Goal: Task Accomplishment & Management: Use online tool/utility

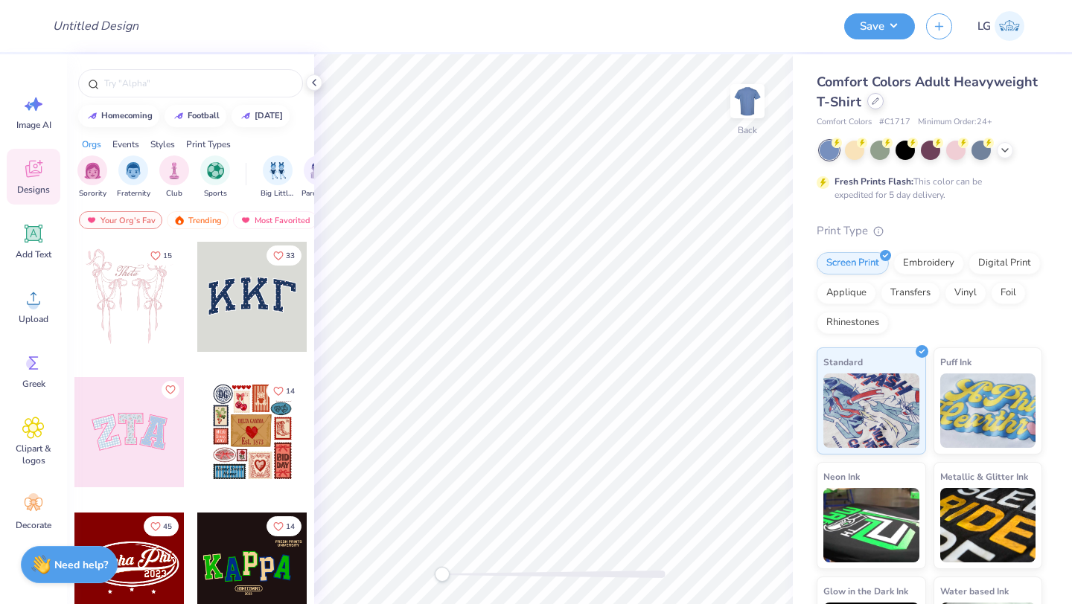
click at [869, 101] on div at bounding box center [875, 101] width 16 height 16
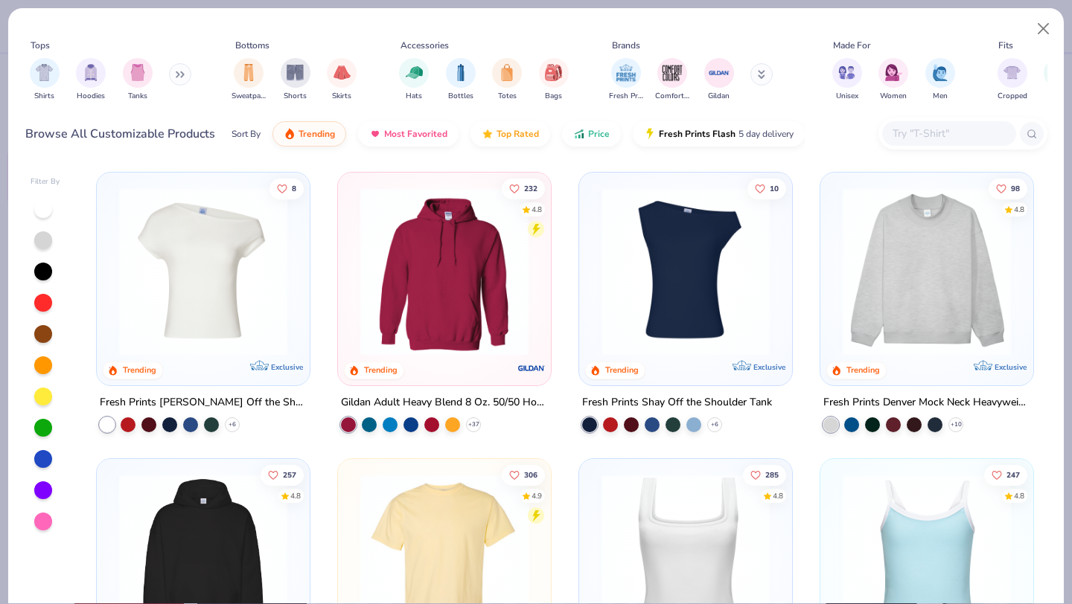
click at [947, 135] on input "text" at bounding box center [948, 133] width 115 height 17
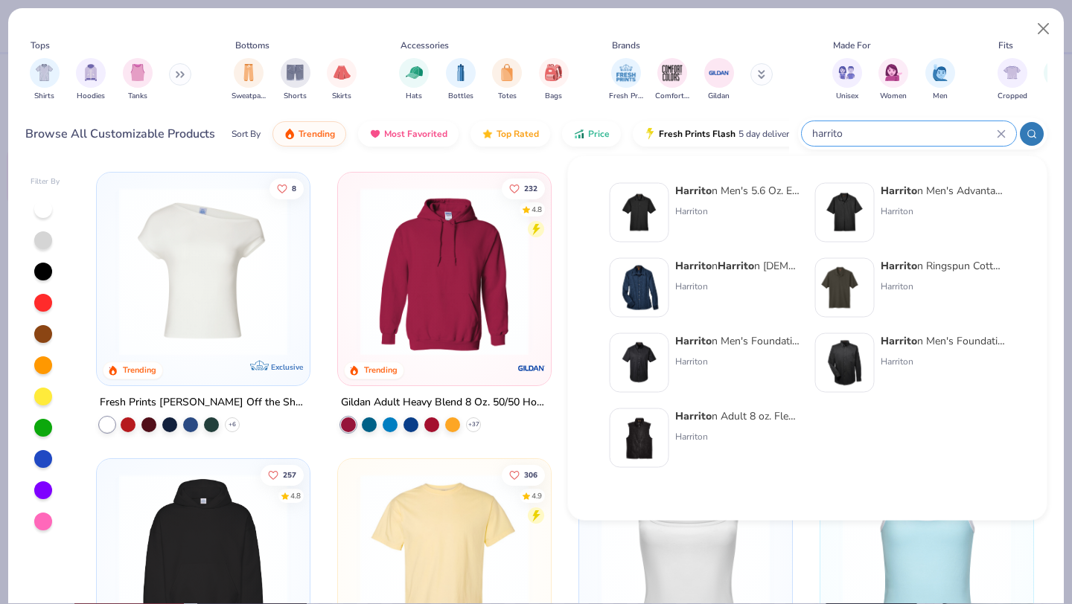
type input "harrito"
click at [702, 427] on div "Harrito n Adult 8 oz. Fleece Vest Harriton" at bounding box center [737, 439] width 125 height 60
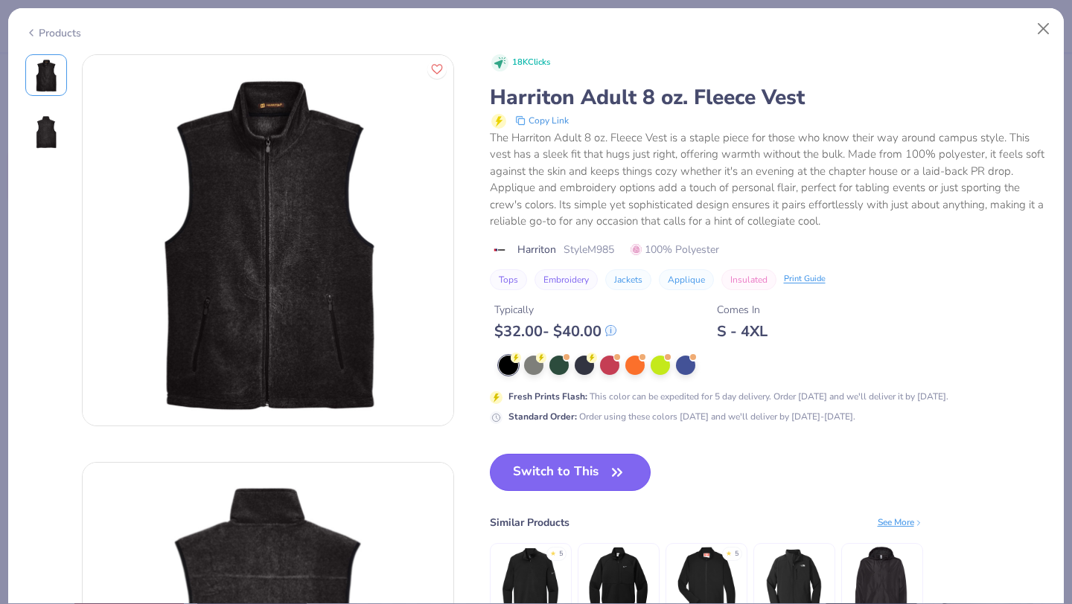
click at [577, 484] on button "Switch to This" at bounding box center [570, 472] width 161 height 37
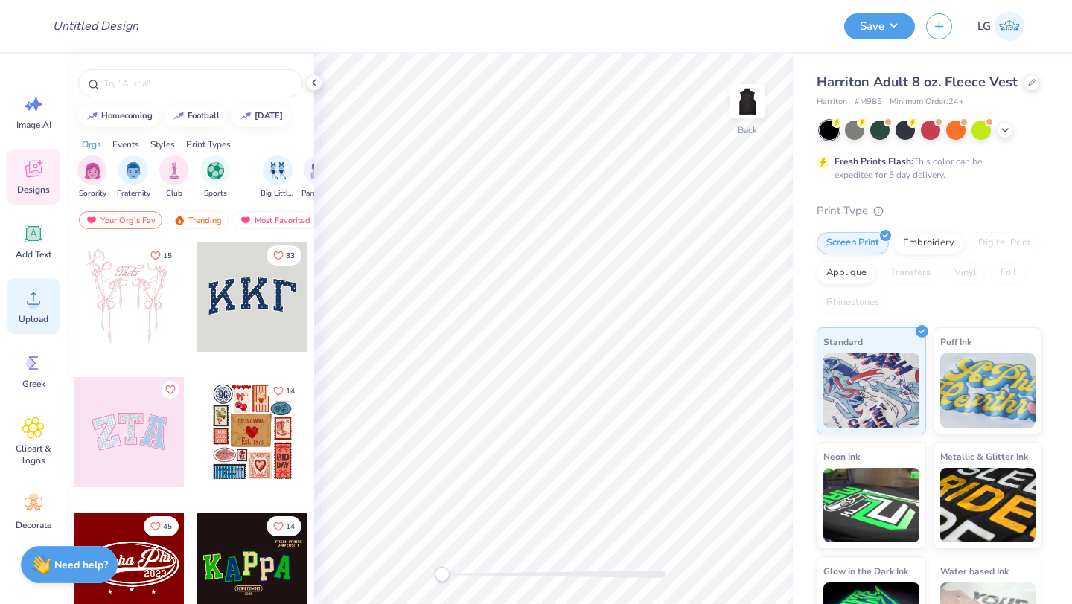
click at [34, 299] on circle at bounding box center [33, 304] width 10 height 10
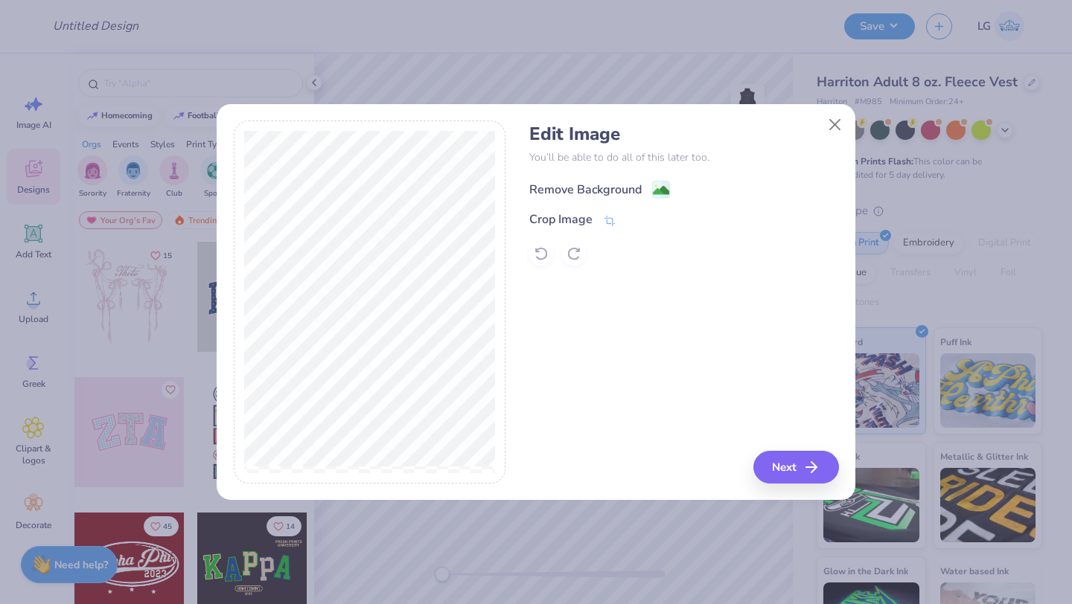
click at [548, 194] on div "Remove Background" at bounding box center [585, 190] width 112 height 18
click at [784, 459] on button "Next" at bounding box center [798, 467] width 86 height 33
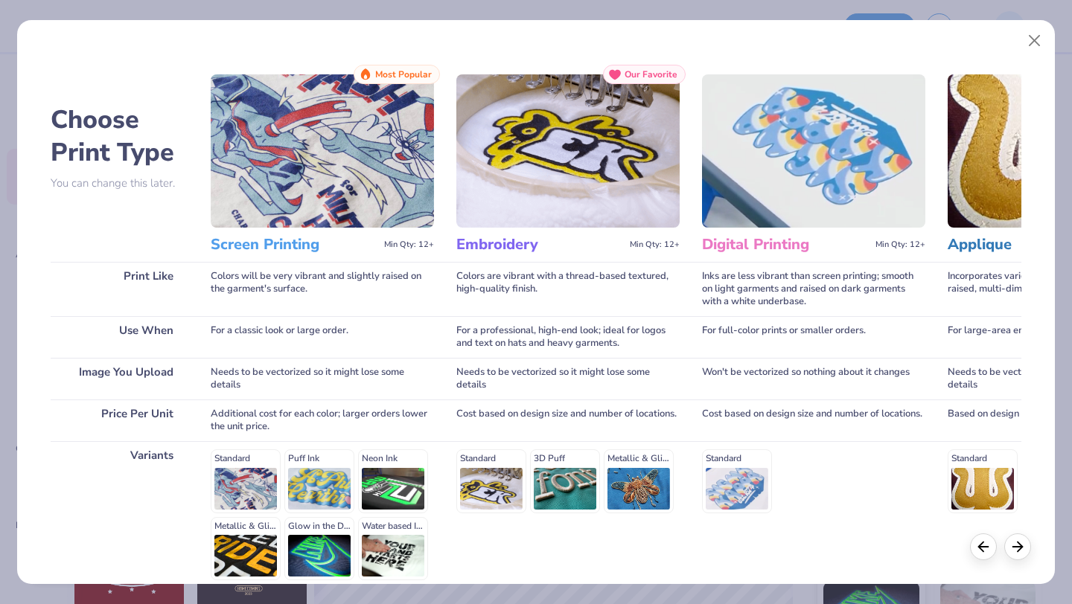
scroll to position [138, 0]
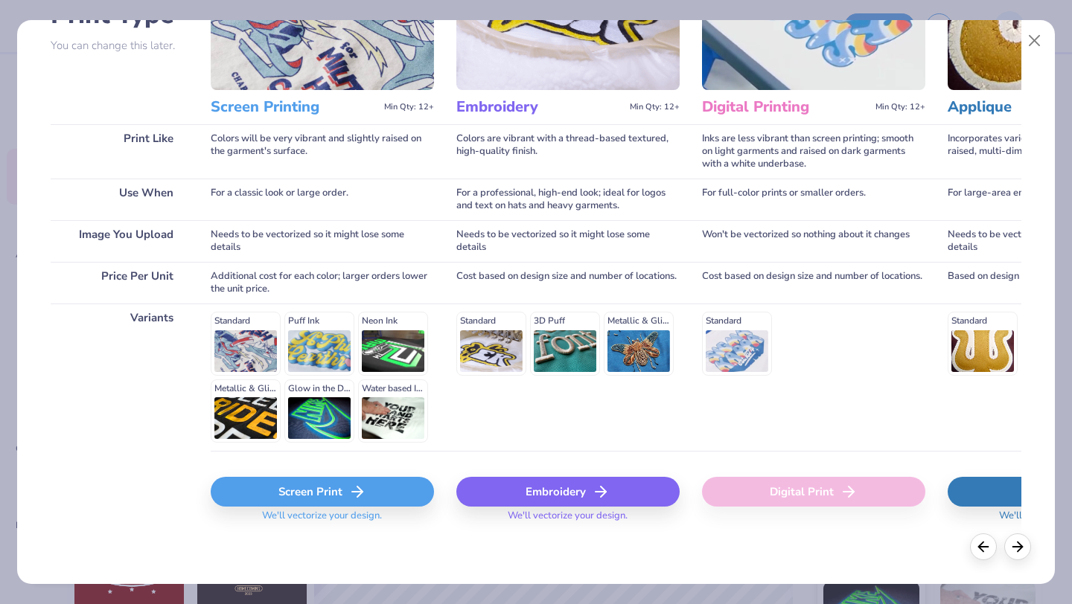
click at [565, 499] on div "Embroidery" at bounding box center [567, 492] width 223 height 30
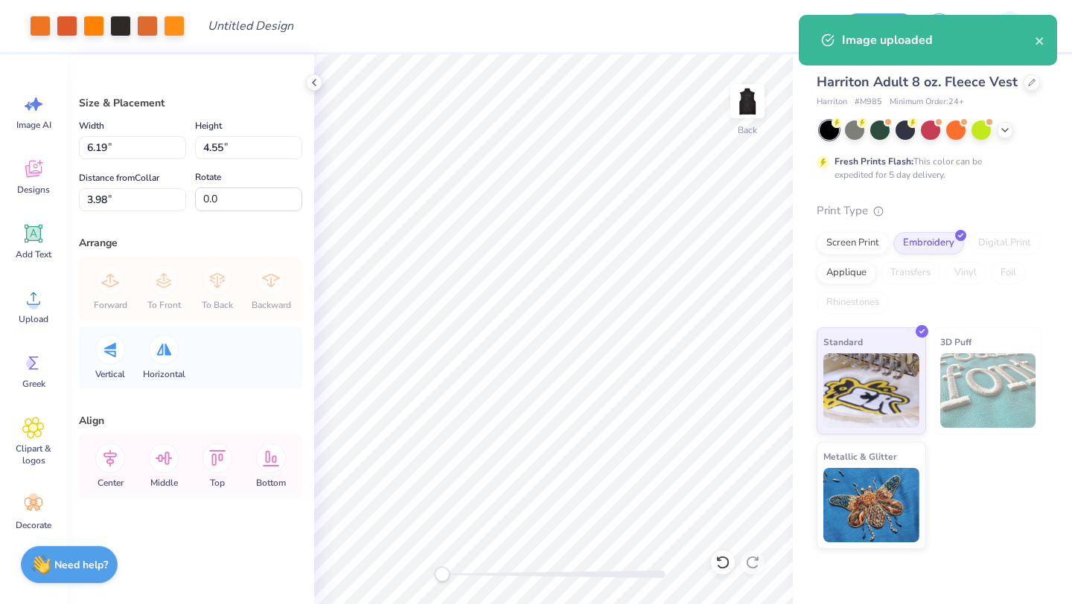
type input "3.98"
type input "2.92"
type input "5.60"
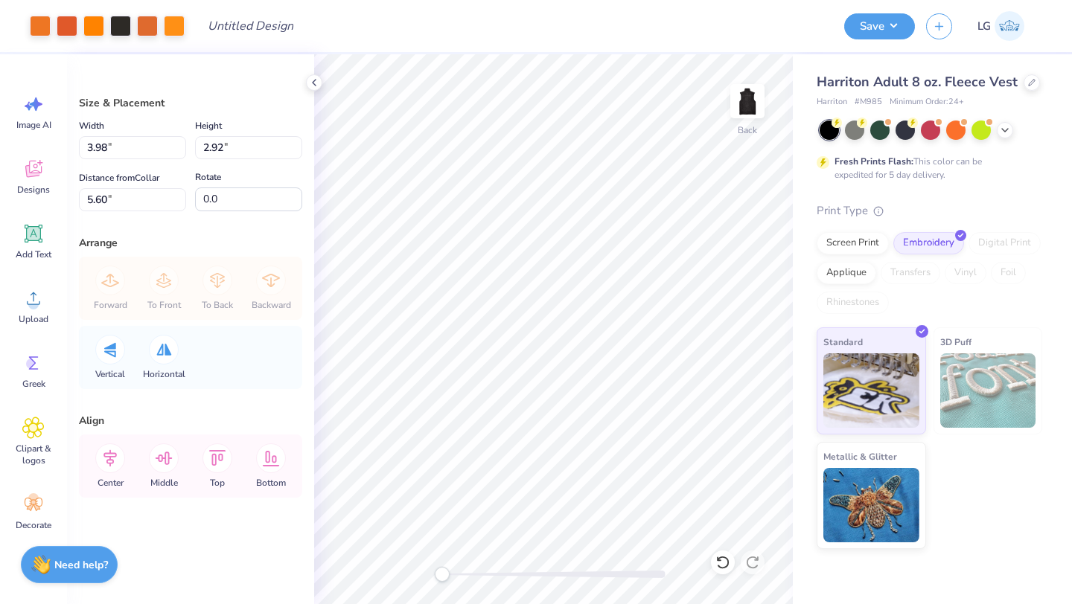
type input "3.14"
type input "2.31"
type input "2.15"
click at [122, 31] on div at bounding box center [120, 24] width 21 height 21
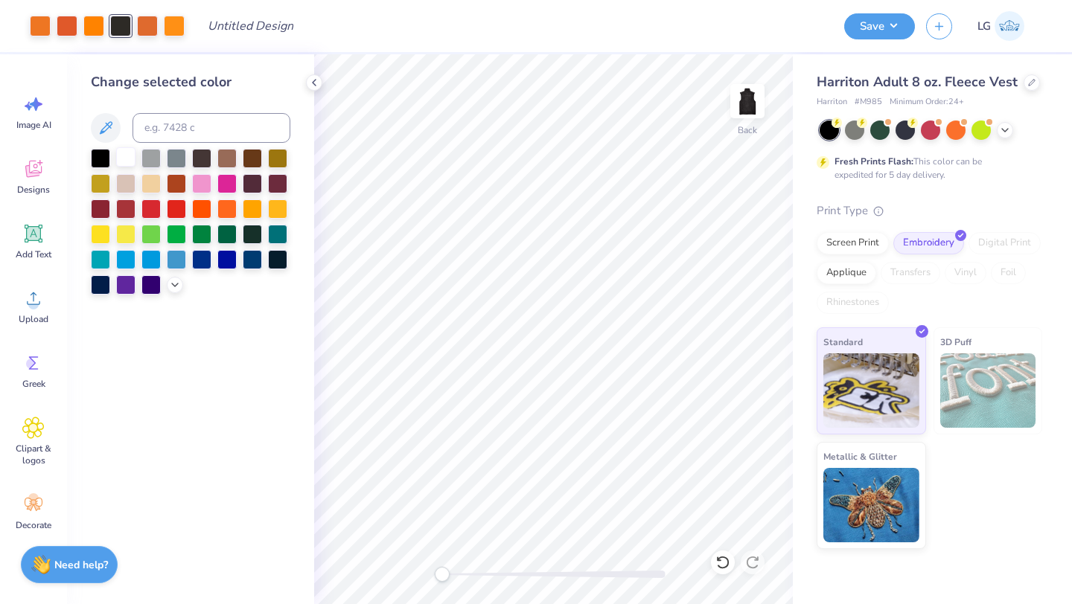
click at [128, 152] on div at bounding box center [125, 156] width 19 height 19
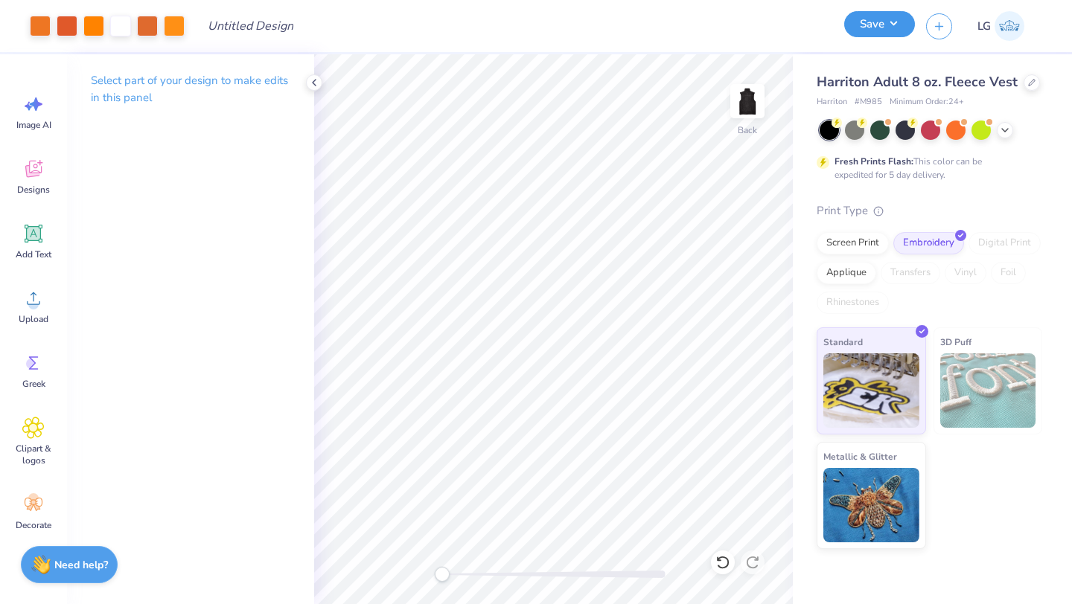
click at [862, 20] on button "Save" at bounding box center [879, 24] width 71 height 26
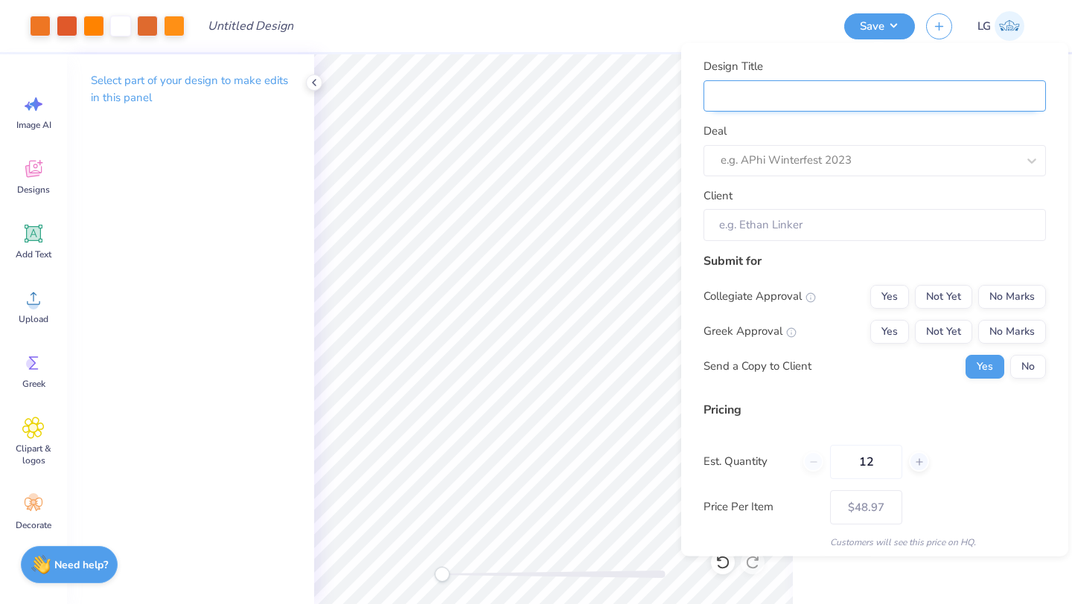
click at [992, 102] on input "Design Title" at bounding box center [874, 96] width 342 height 32
type input "F"
type input "Fe"
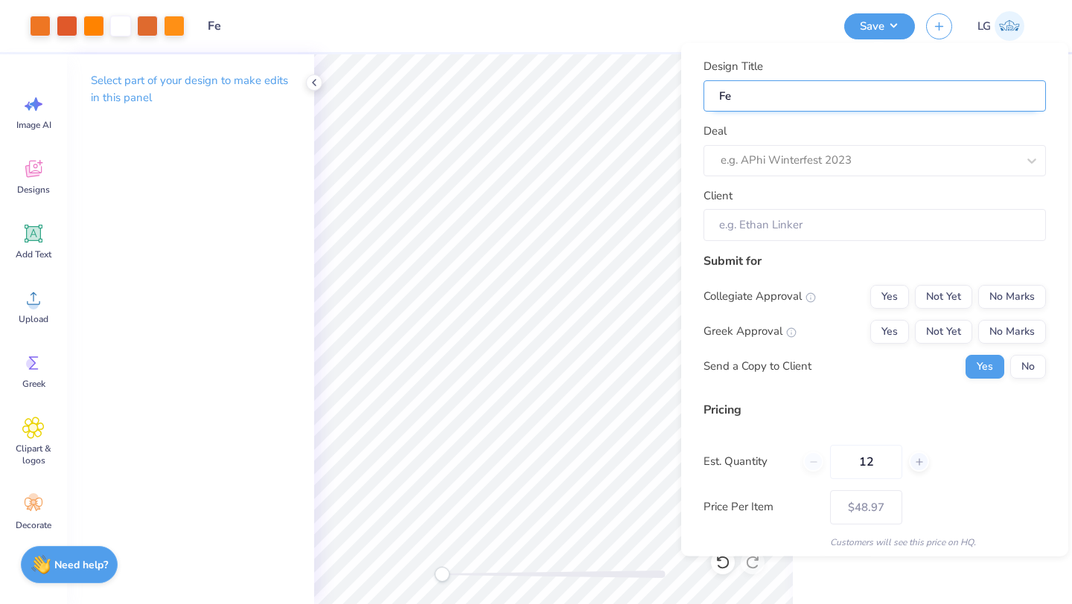
type input "Fee"
type input "Fe"
type input "F"
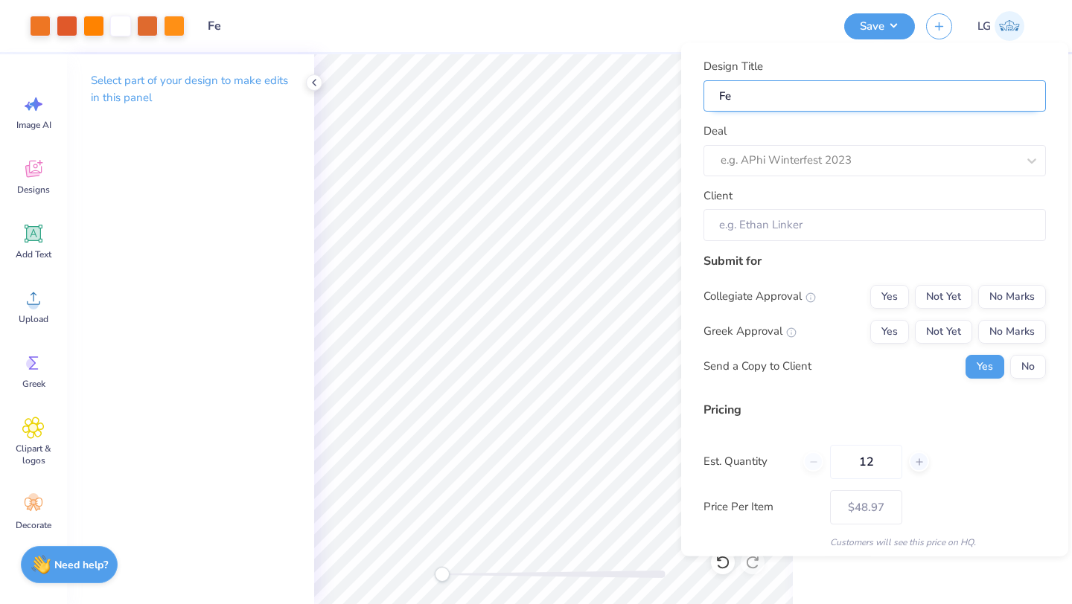
type input "F"
type input "Fl"
type input "Fle"
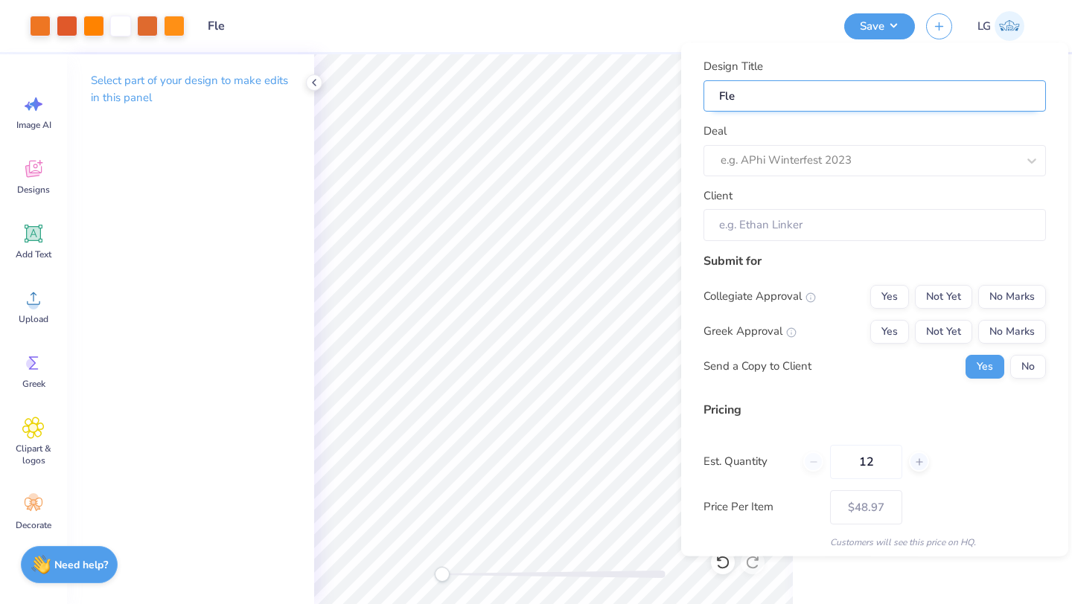
type input "Flee"
type input "Fleec"
type input "Fleece"
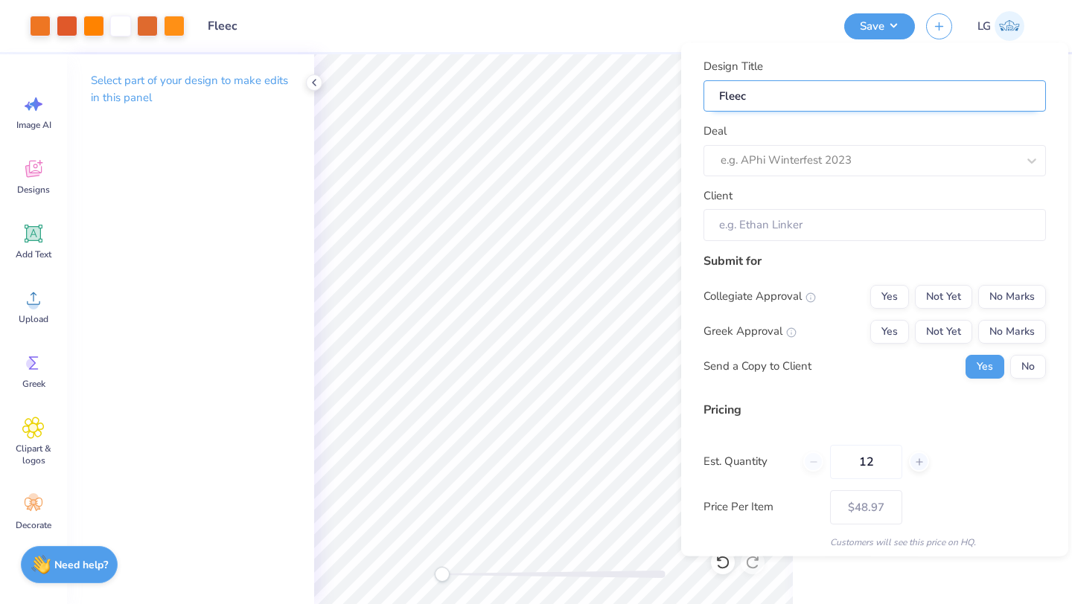
type input "Fleece"
type input "Fleece V"
type input "Fleece Ve"
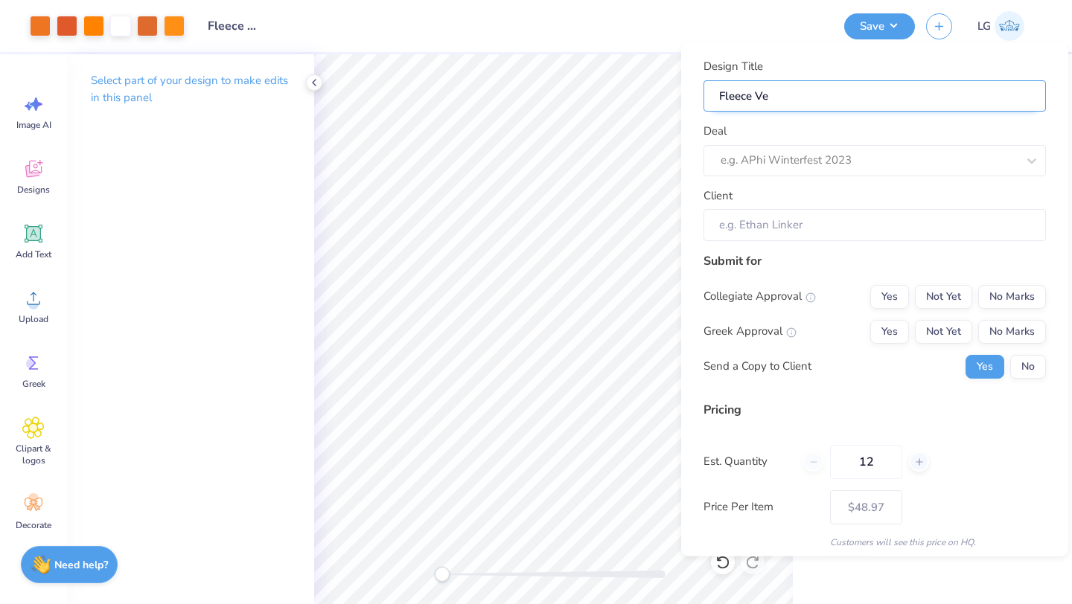
type input "Fleece Ves"
type input "Fleece Vest"
click at [909, 155] on div at bounding box center [868, 160] width 296 height 20
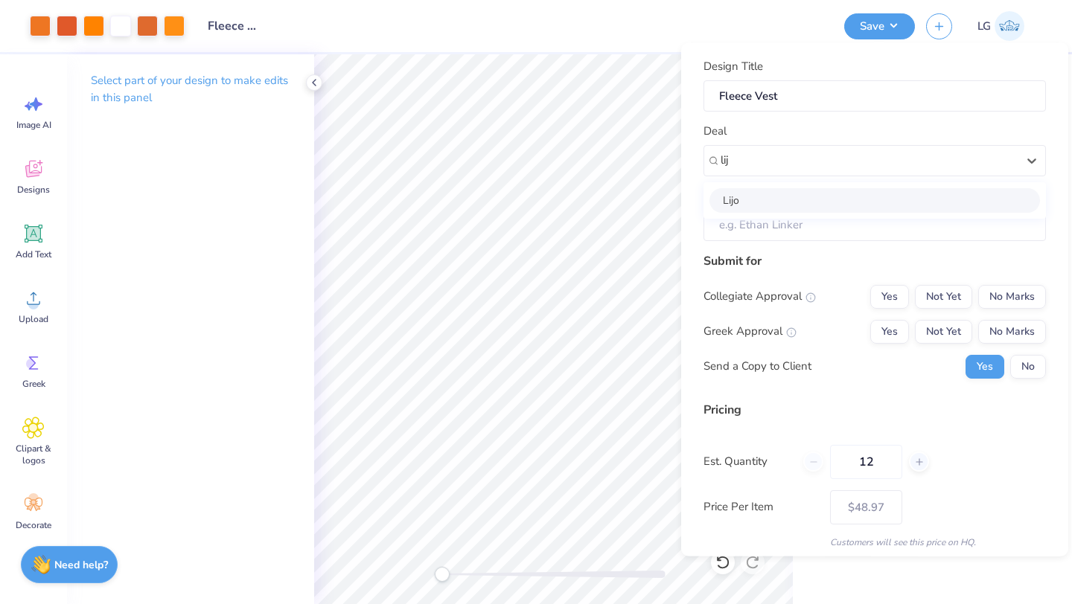
click at [831, 203] on div "Lijo" at bounding box center [874, 200] width 330 height 25
type input "lij"
type input "[PERSON_NAME]"
click at [999, 290] on button "No Marks" at bounding box center [1012, 296] width 68 height 24
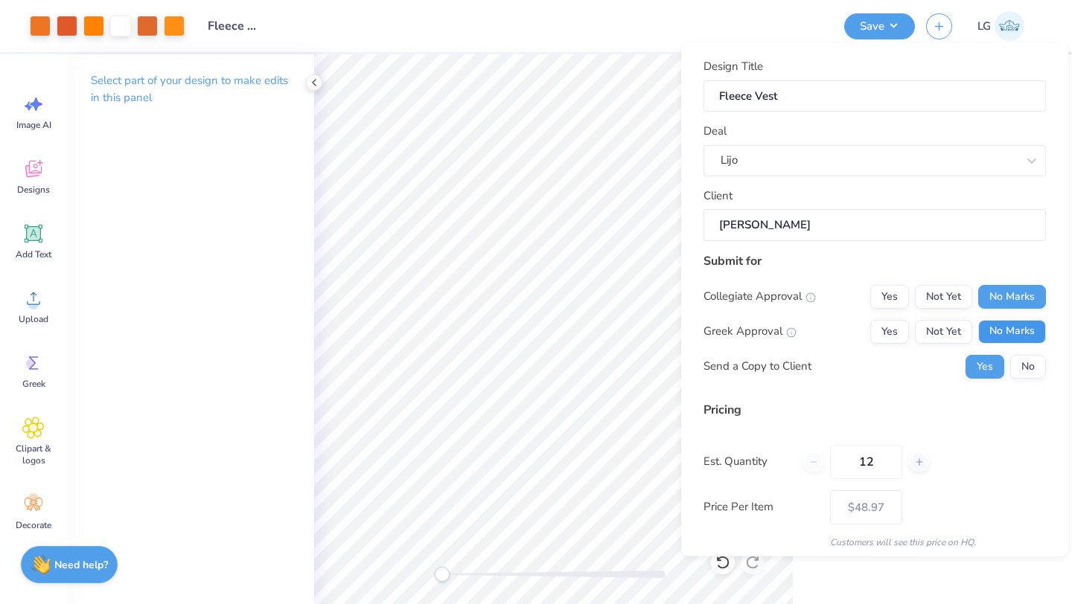
click at [1009, 320] on button "No Marks" at bounding box center [1012, 331] width 68 height 24
click at [1019, 361] on button "No" at bounding box center [1028, 366] width 36 height 24
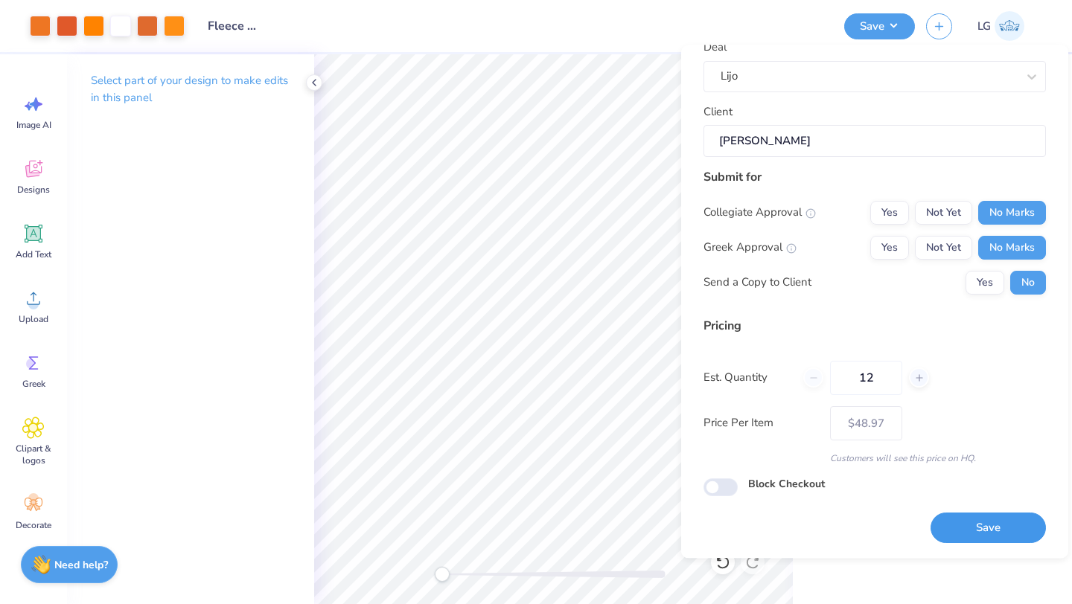
click at [970, 534] on button "Save" at bounding box center [987, 528] width 115 height 31
type input "– –"
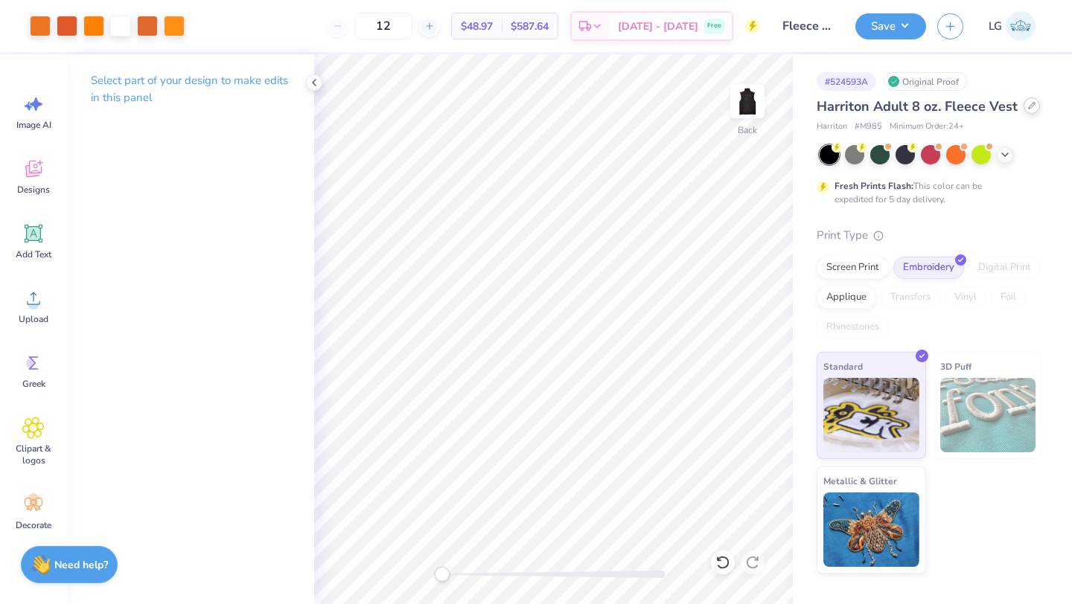
click at [1032, 108] on div at bounding box center [1031, 105] width 16 height 16
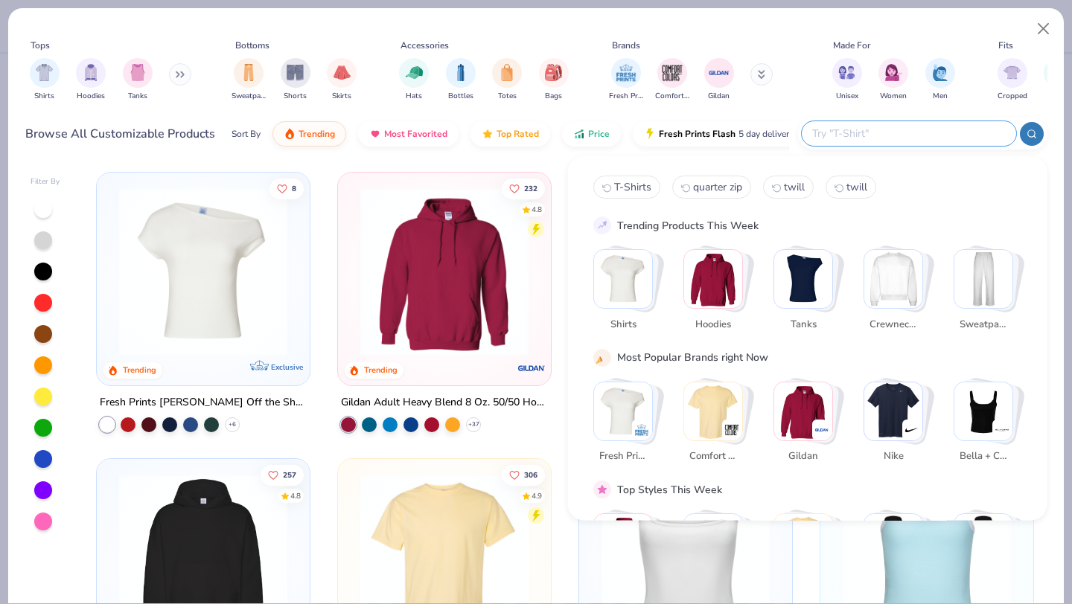
click at [932, 131] on input "text" at bounding box center [907, 133] width 195 height 17
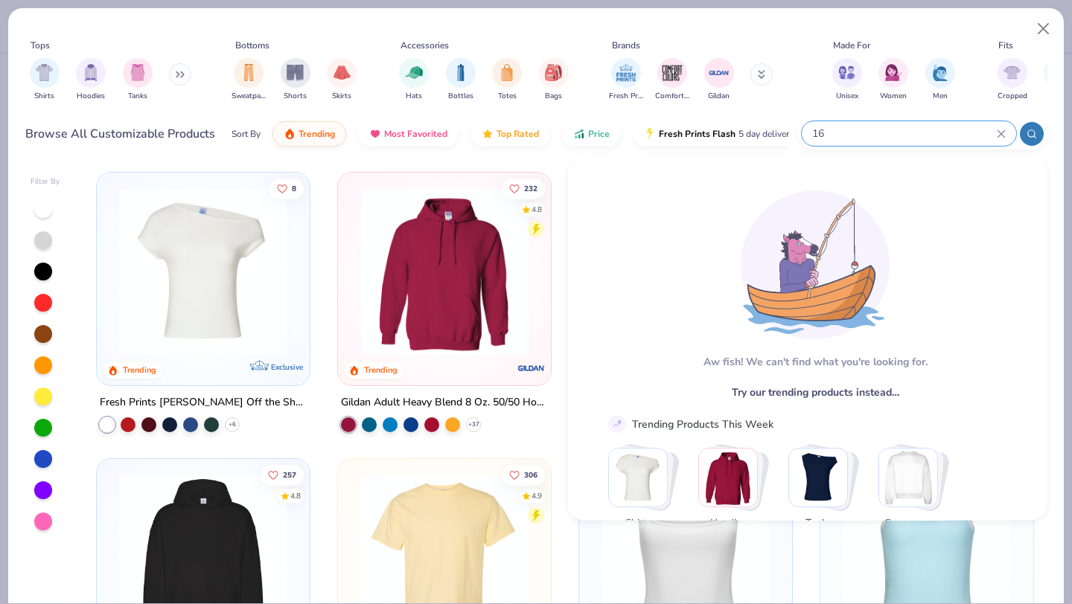
type input "1"
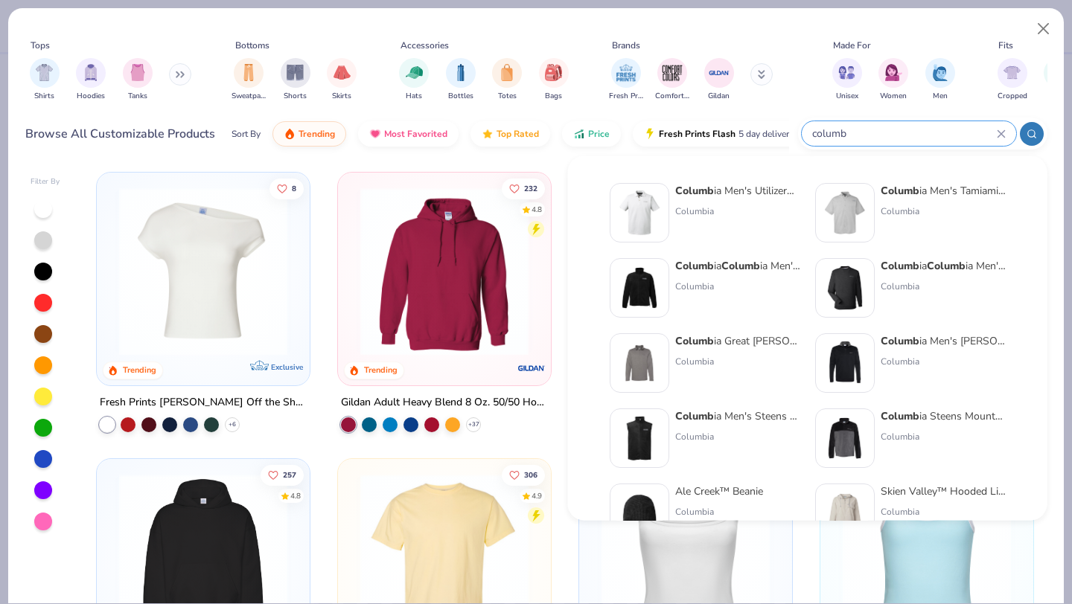
scroll to position [31, 0]
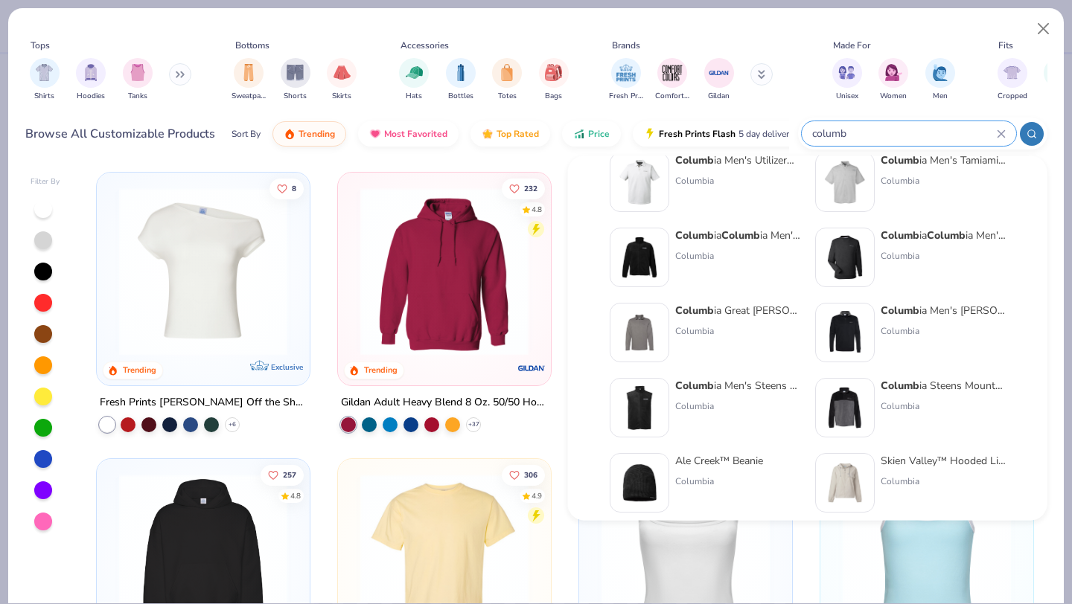
type input "columb"
click at [682, 397] on div "Columb ia Men's Steens Mountain™ Vest Columbia" at bounding box center [737, 408] width 125 height 60
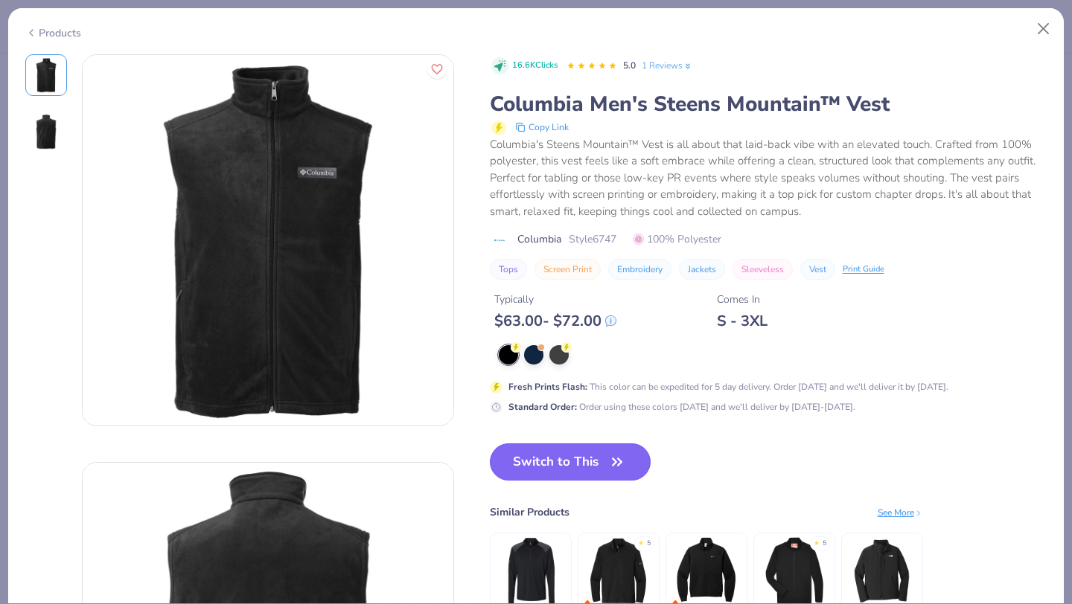
click at [557, 462] on button "Switch to This" at bounding box center [570, 461] width 161 height 37
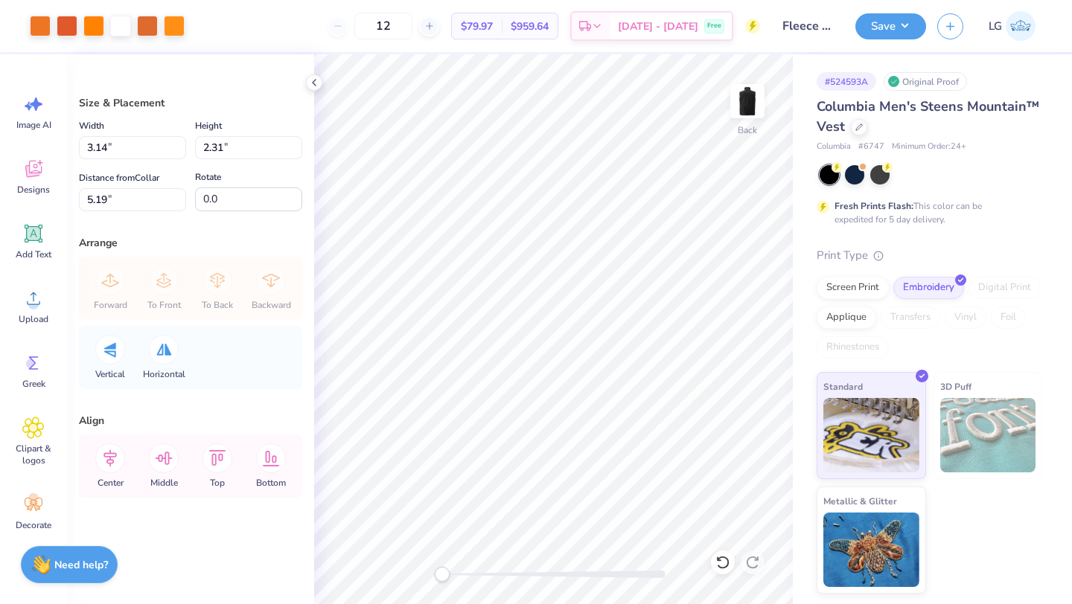
type input "2.44"
type input "1.79"
type input "3.57"
click at [877, 174] on div at bounding box center [879, 173] width 19 height 19
type input "2.75"
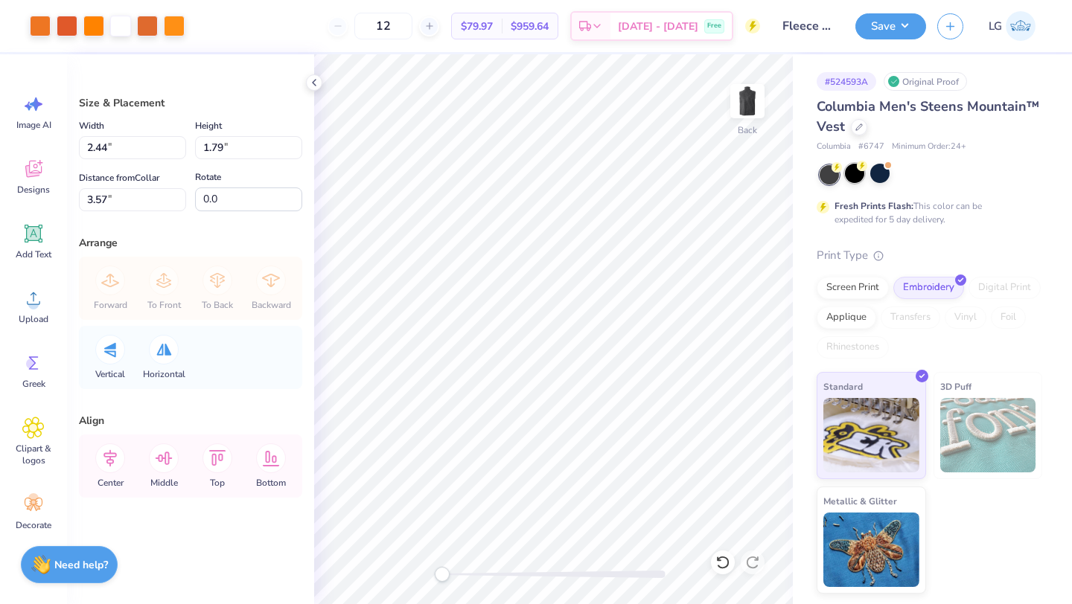
type input "2.02"
type input "3.53"
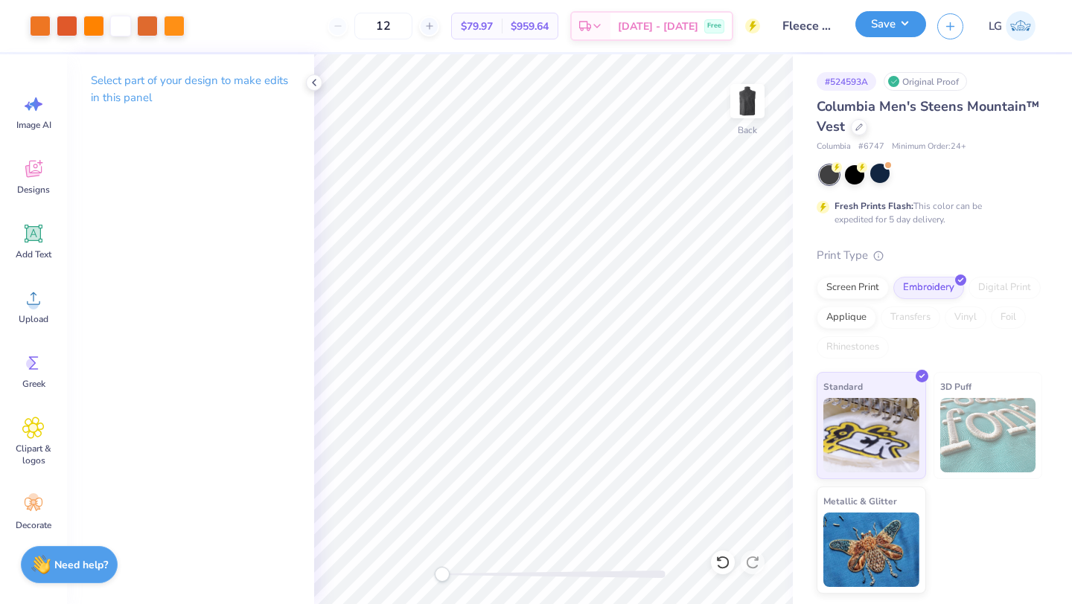
click at [880, 31] on button "Save" at bounding box center [890, 24] width 71 height 26
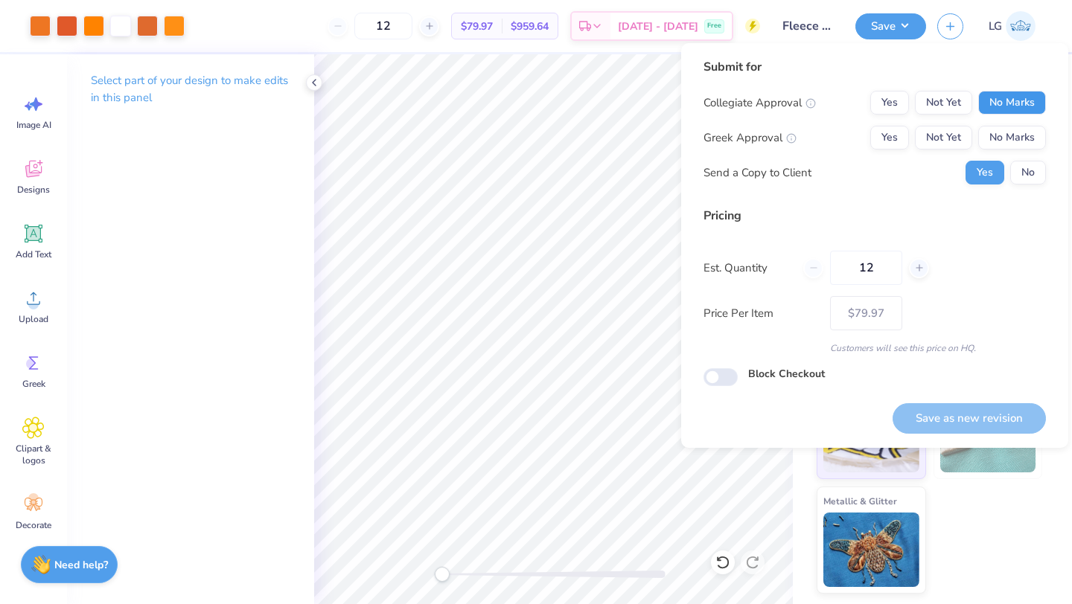
click at [1022, 105] on button "No Marks" at bounding box center [1012, 103] width 68 height 24
click at [1022, 121] on div "Collegiate Approval Yes Not Yet No Marks Greek Approval Yes Not Yet No Marks Se…" at bounding box center [874, 138] width 342 height 94
click at [1022, 138] on button "No Marks" at bounding box center [1012, 138] width 68 height 24
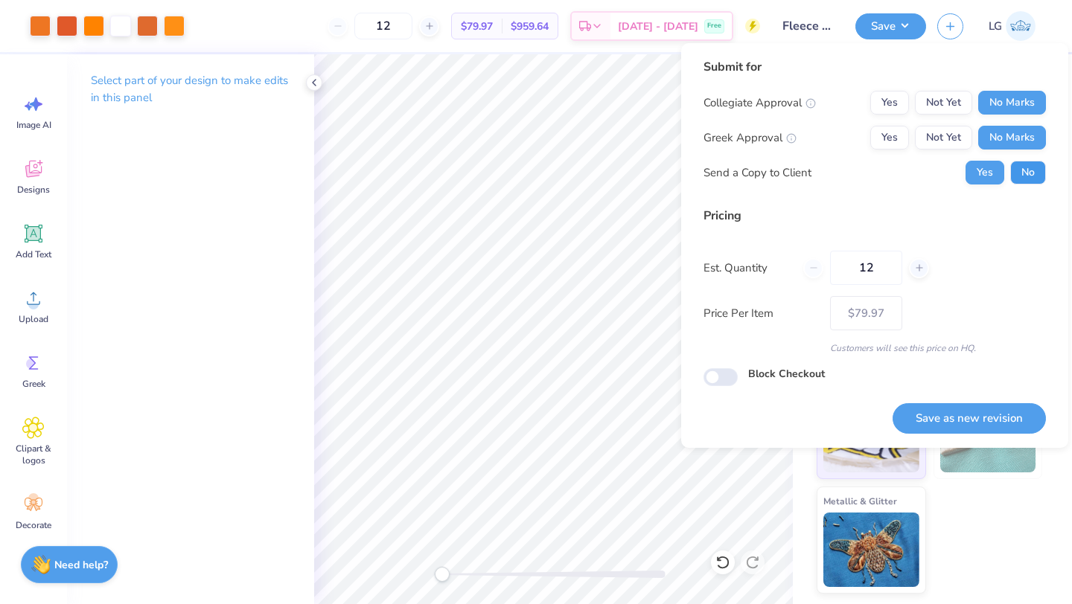
click at [1029, 176] on button "No" at bounding box center [1028, 173] width 36 height 24
click at [980, 417] on button "Save as new revision" at bounding box center [968, 418] width 153 height 31
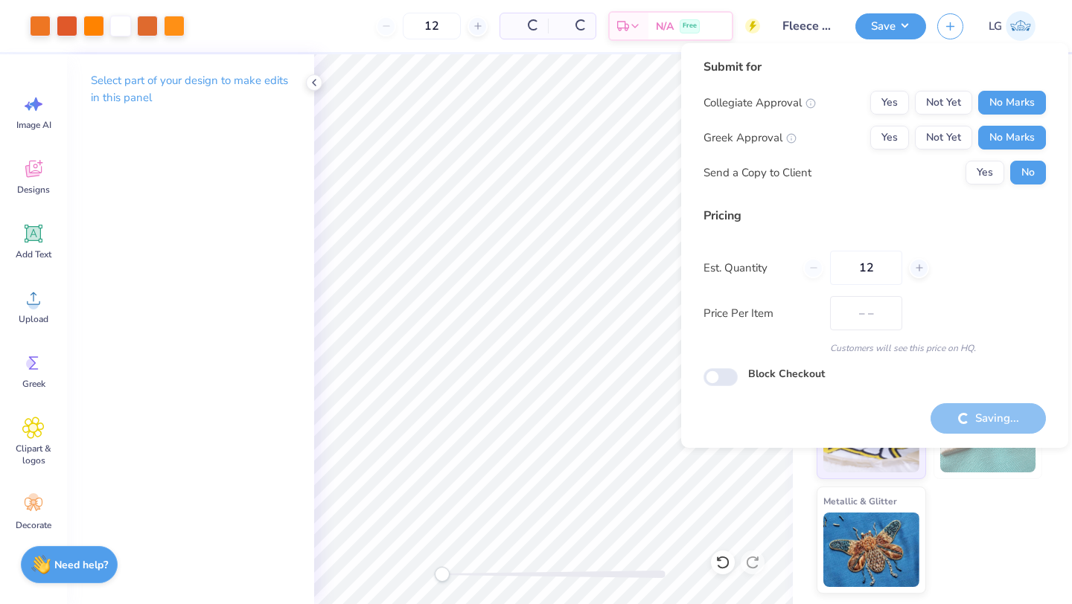
type input "$79.97"
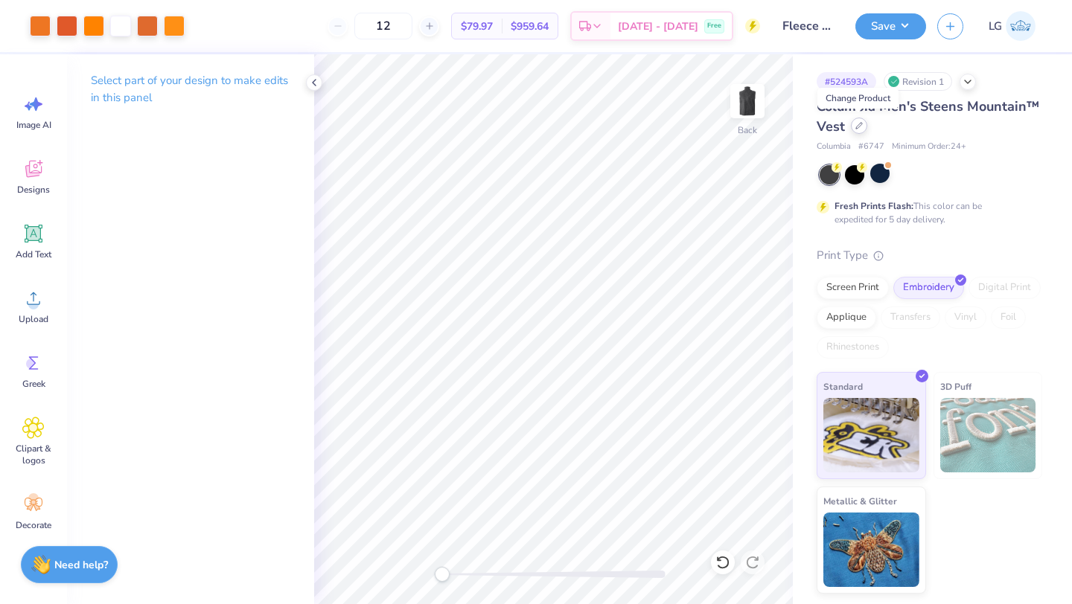
click at [858, 129] on div at bounding box center [859, 126] width 16 height 16
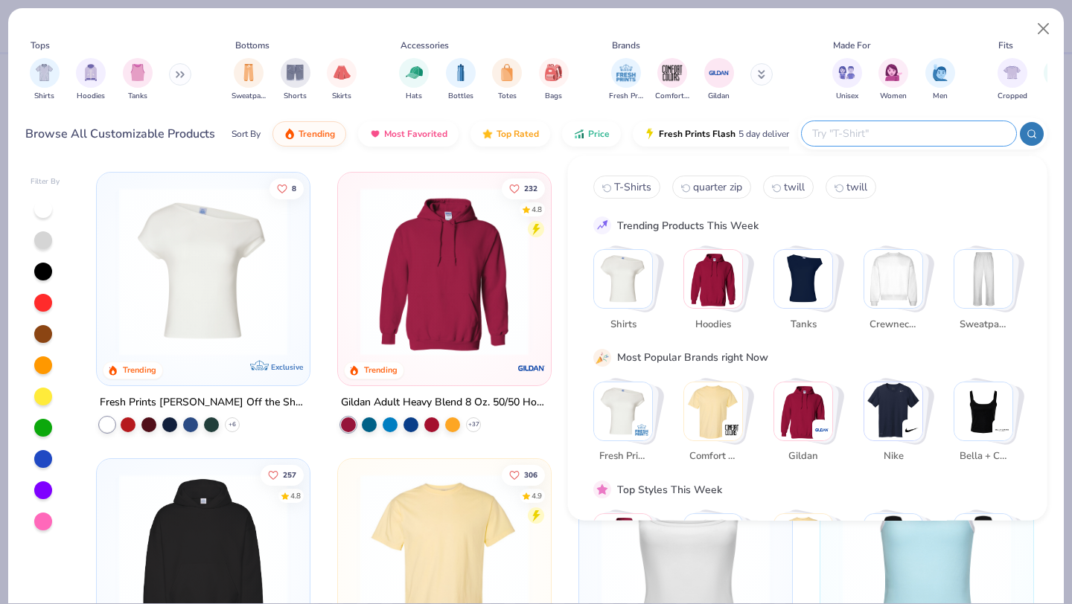
click at [925, 136] on input "text" at bounding box center [907, 133] width 195 height 17
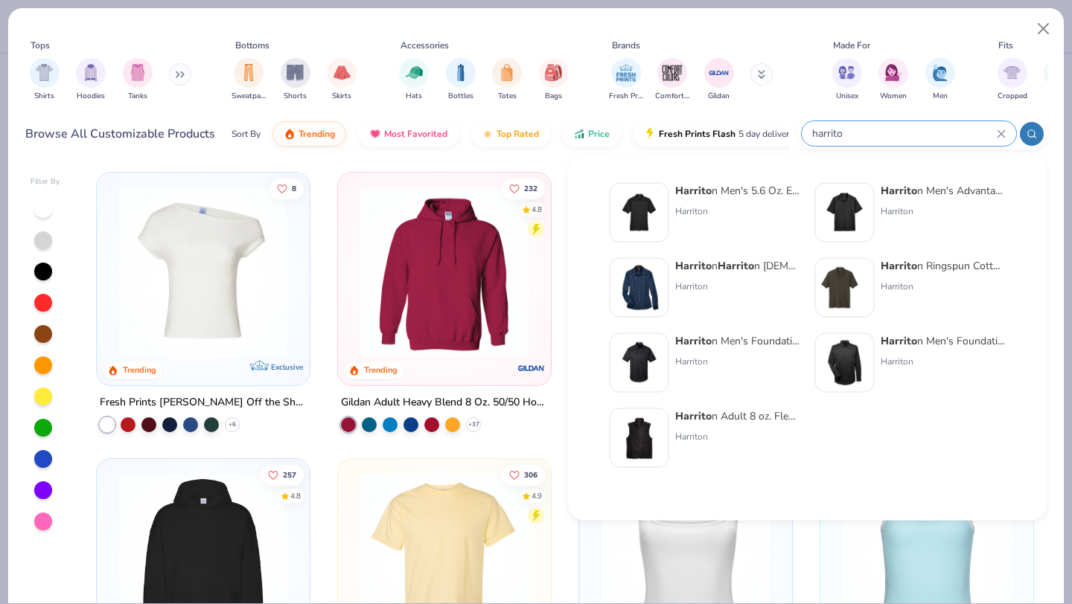
type input "harrito"
click at [685, 403] on div "Harrito n Men's Foundation 100% Cotton Short-Sleeve Twill Shirt with Teflon™ Ha…" at bounding box center [704, 370] width 190 height 74
click at [682, 426] on div "Harrito n Adult 8 oz. Fleece Vest Harriton" at bounding box center [737, 439] width 125 height 60
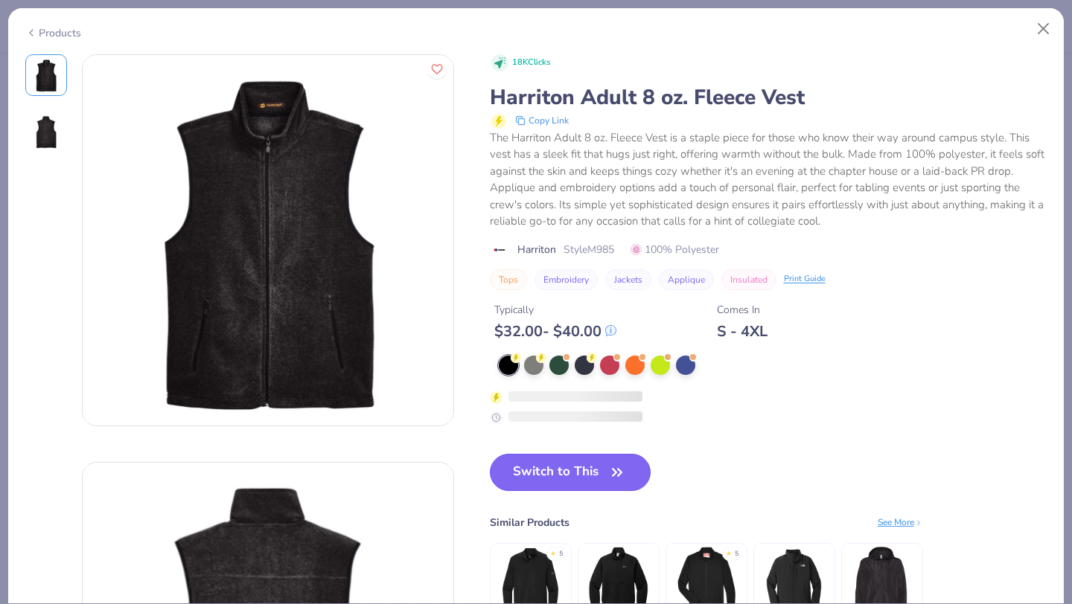
click at [555, 458] on button "Switch to This" at bounding box center [570, 472] width 161 height 37
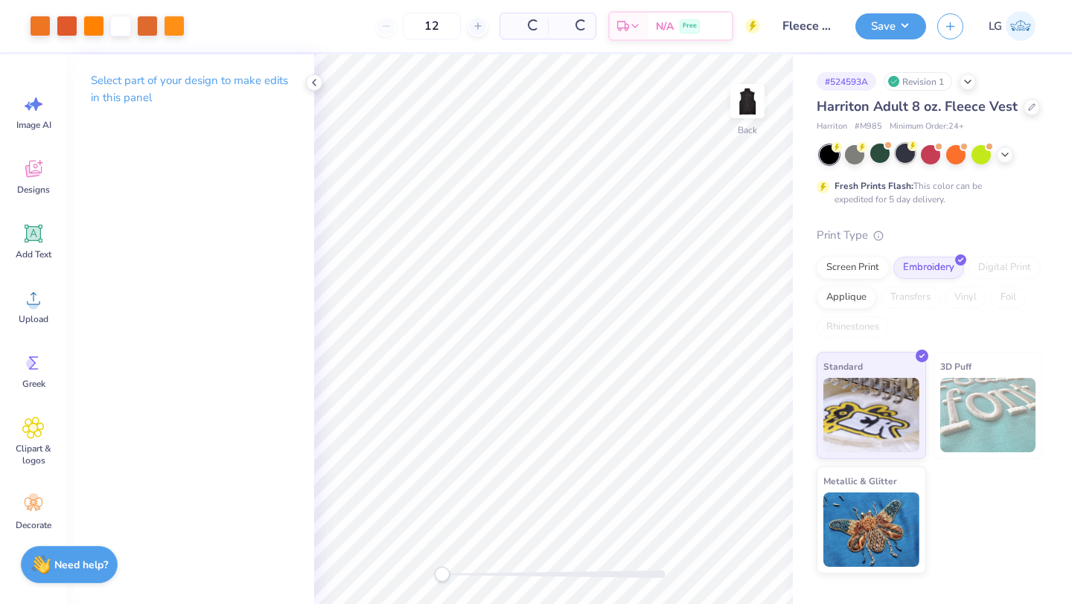
click at [902, 158] on div at bounding box center [904, 153] width 19 height 19
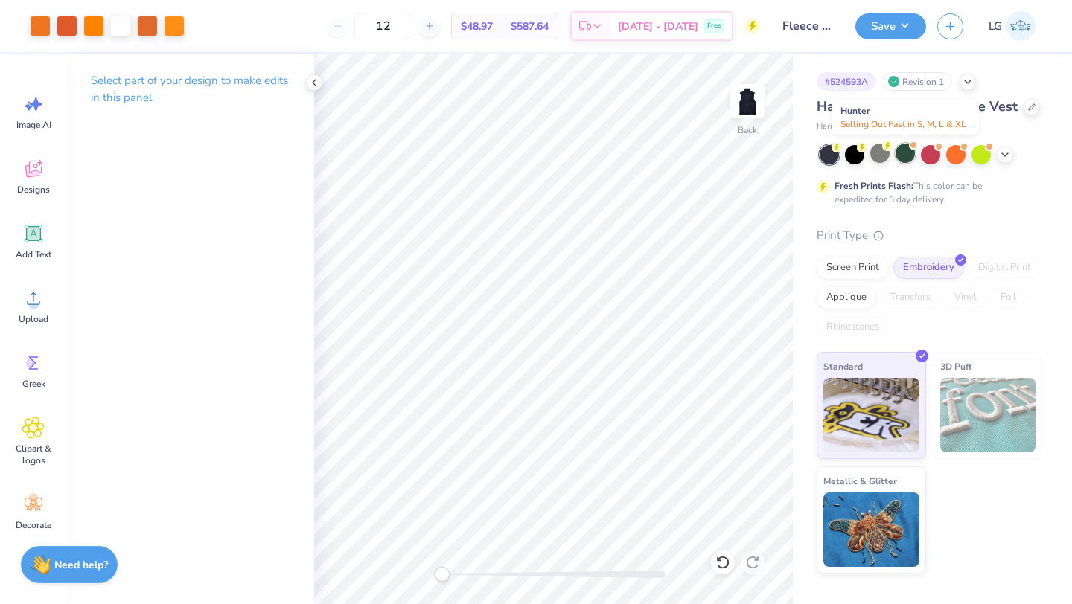
click at [903, 158] on div at bounding box center [904, 153] width 19 height 19
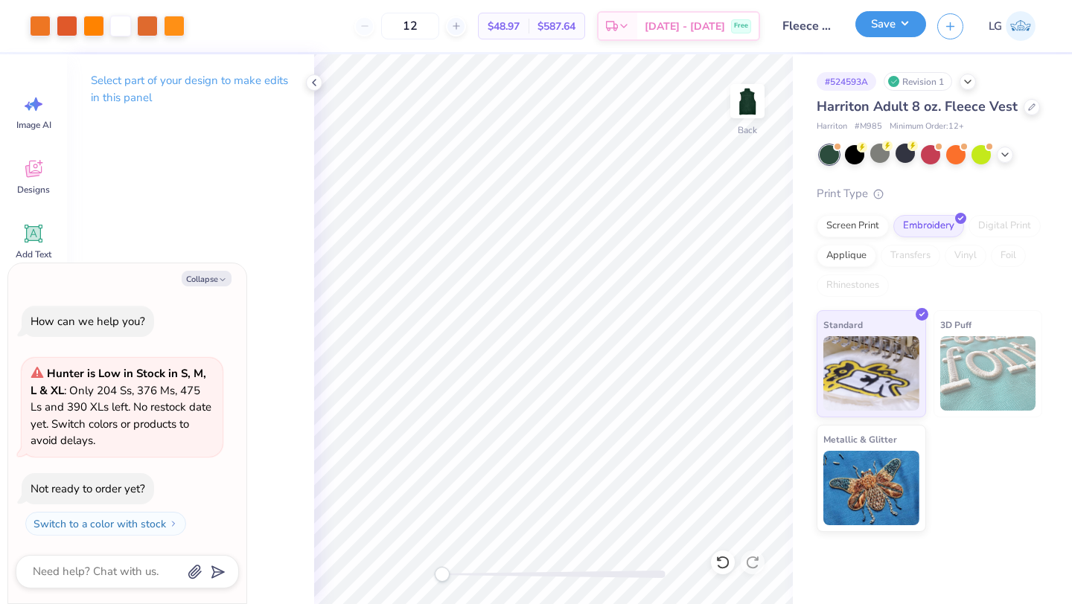
click at [879, 27] on button "Save" at bounding box center [890, 24] width 71 height 26
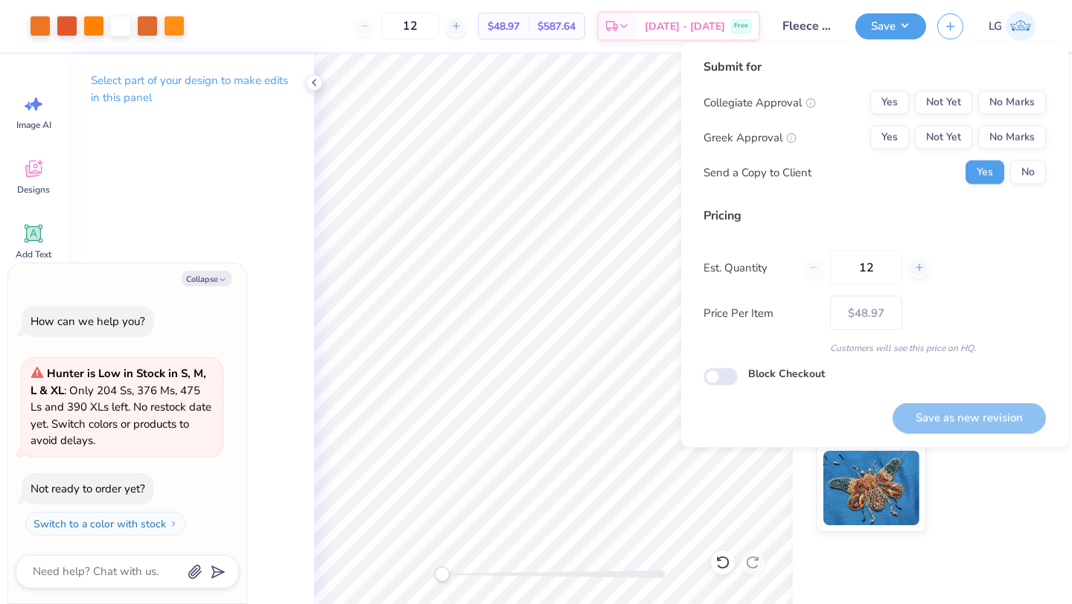
click at [1013, 115] on div "Collegiate Approval Yes Not Yet No Marks Greek Approval Yes Not Yet No Marks Se…" at bounding box center [874, 138] width 342 height 94
click at [1022, 108] on button "No Marks" at bounding box center [1012, 103] width 68 height 24
click at [1029, 137] on button "No Marks" at bounding box center [1012, 138] width 68 height 24
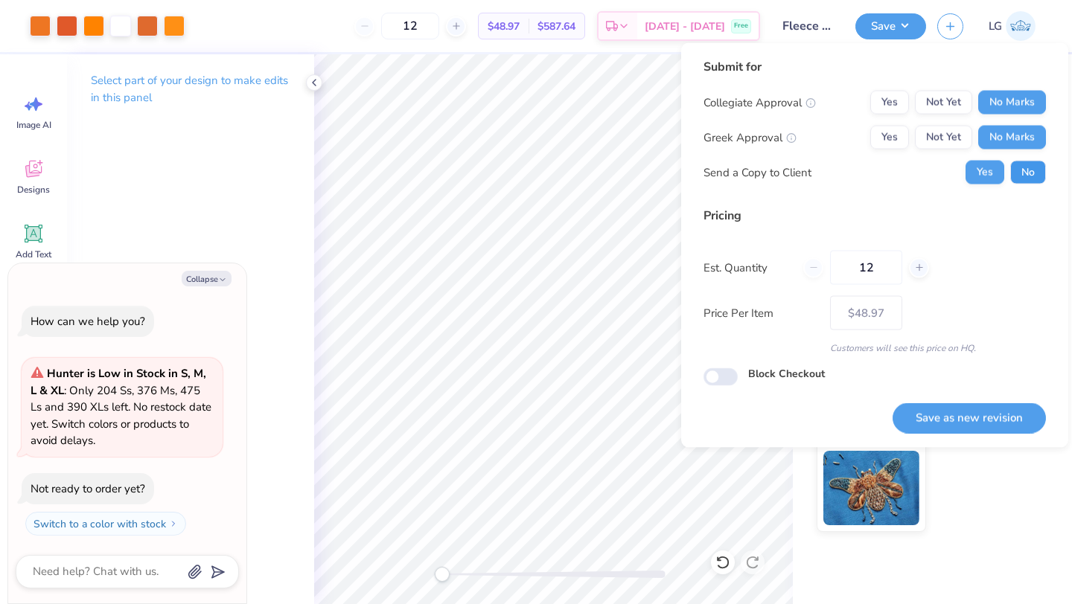
click at [1029, 161] on button "No" at bounding box center [1028, 173] width 36 height 24
click at [973, 419] on button "Save as new revision" at bounding box center [968, 418] width 153 height 31
type textarea "x"
type input "– –"
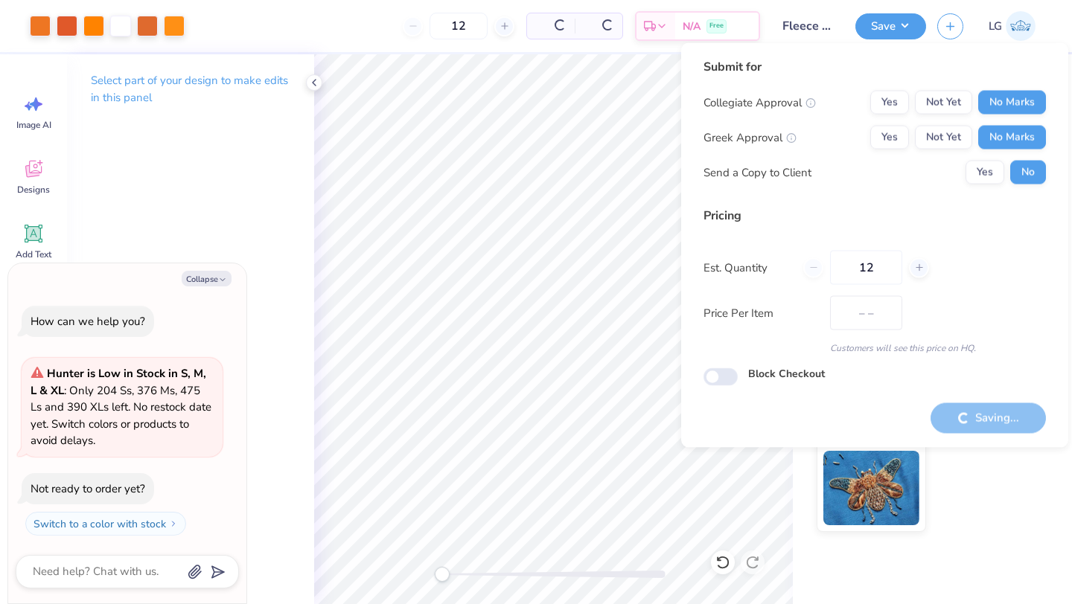
type textarea "x"
type input "$48.97"
type textarea "x"
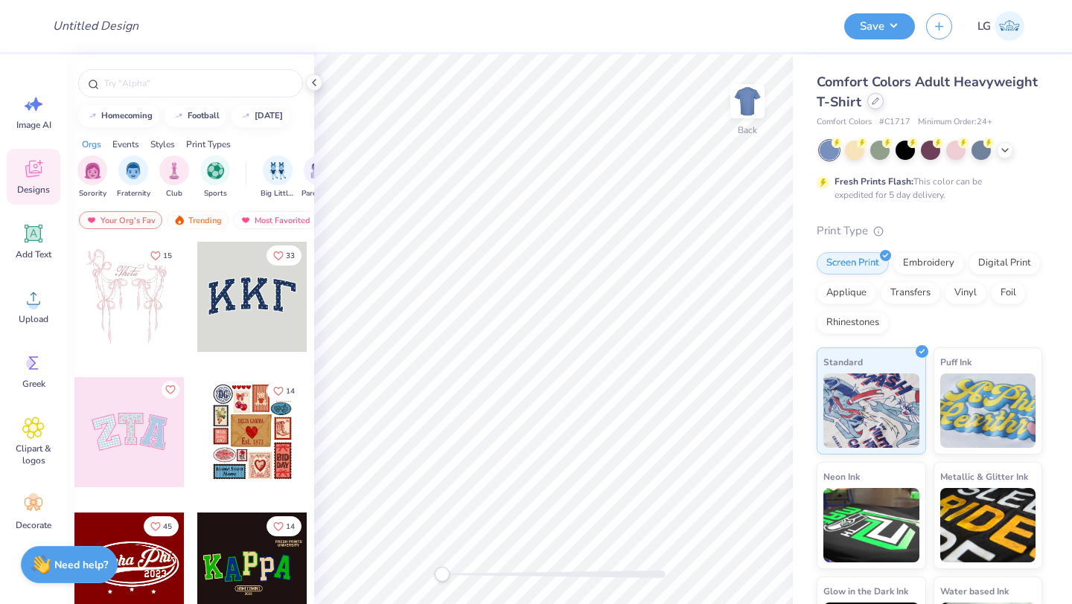
click at [875, 109] on div at bounding box center [875, 101] width 16 height 16
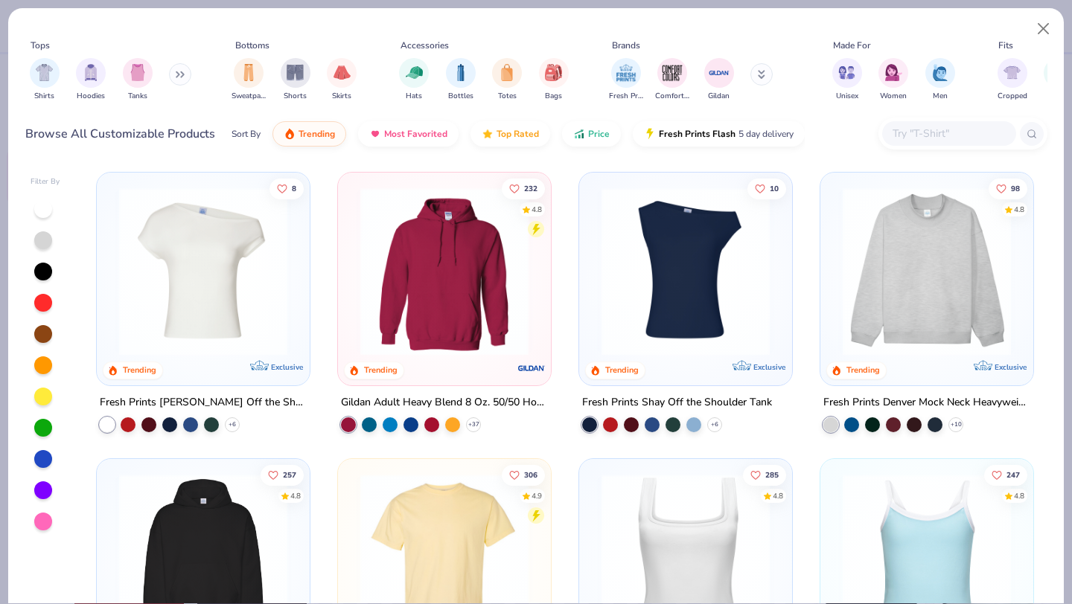
click at [943, 132] on input "text" at bounding box center [948, 133] width 115 height 17
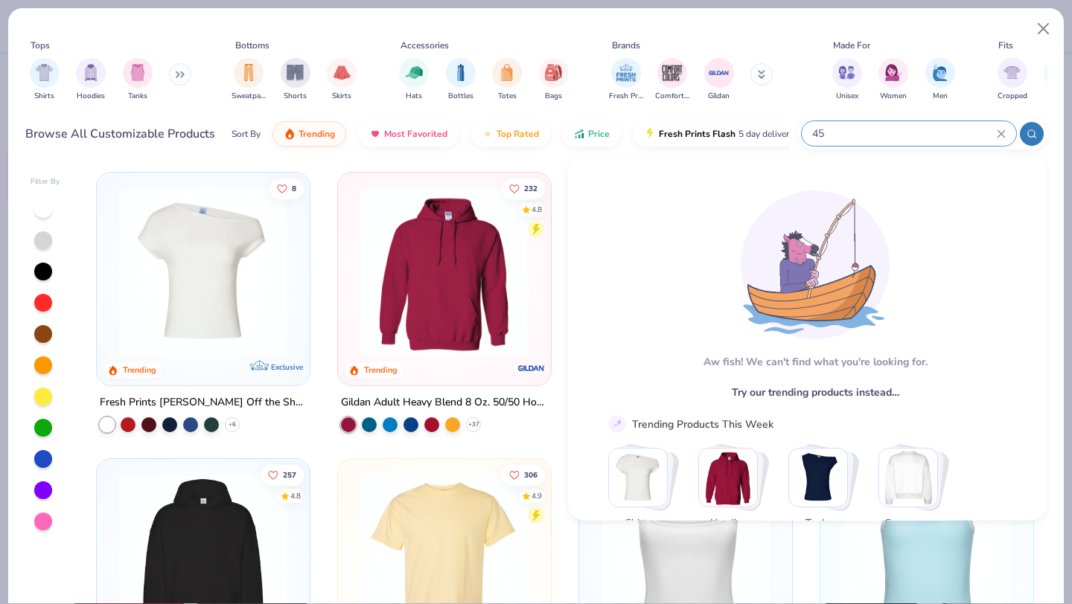
type input "4"
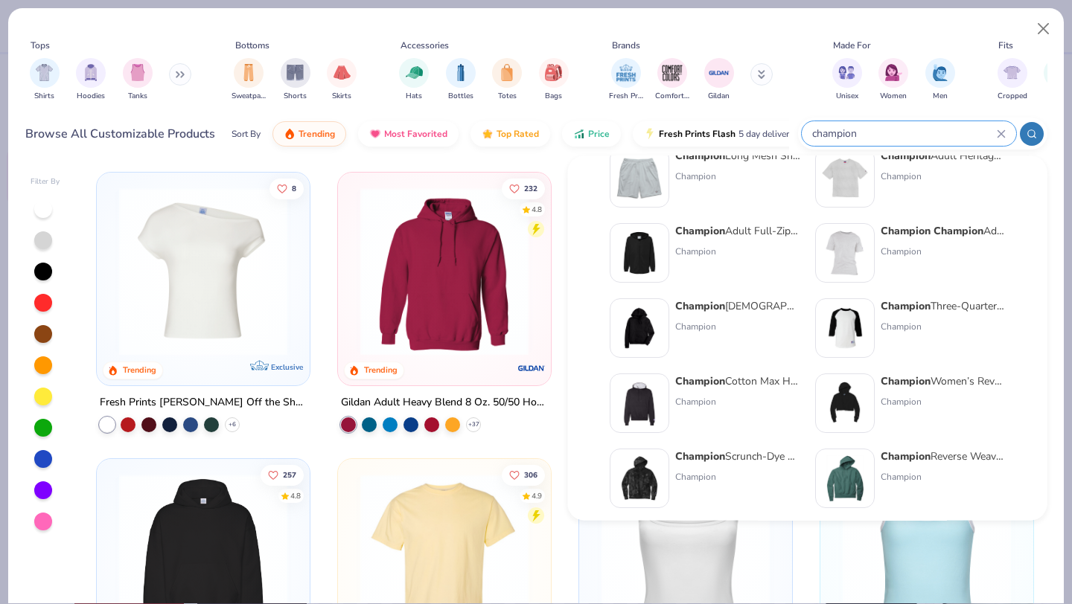
scroll to position [611, 0]
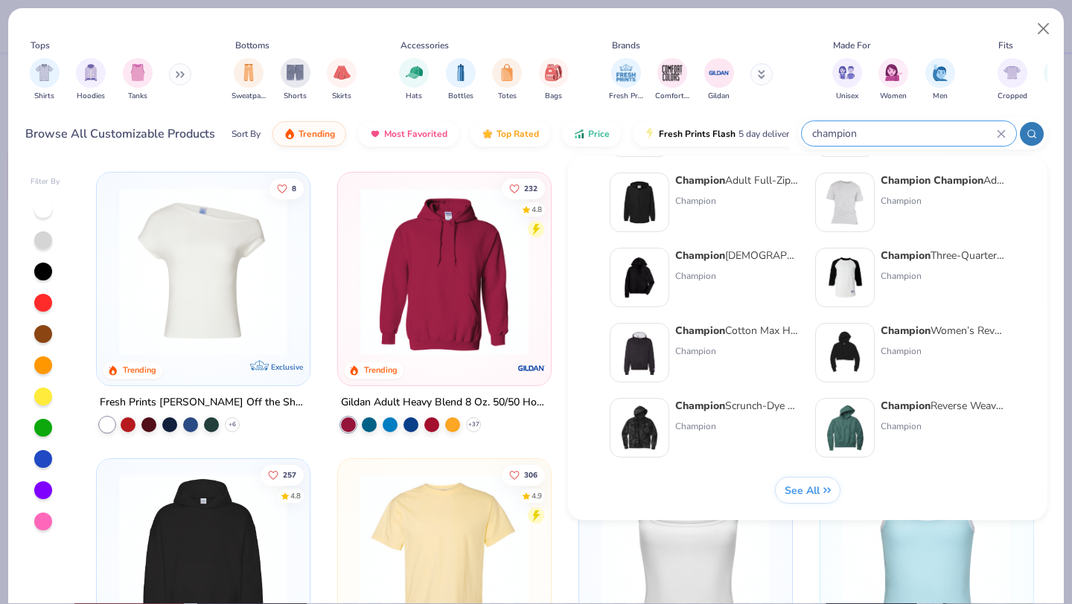
type input "champion"
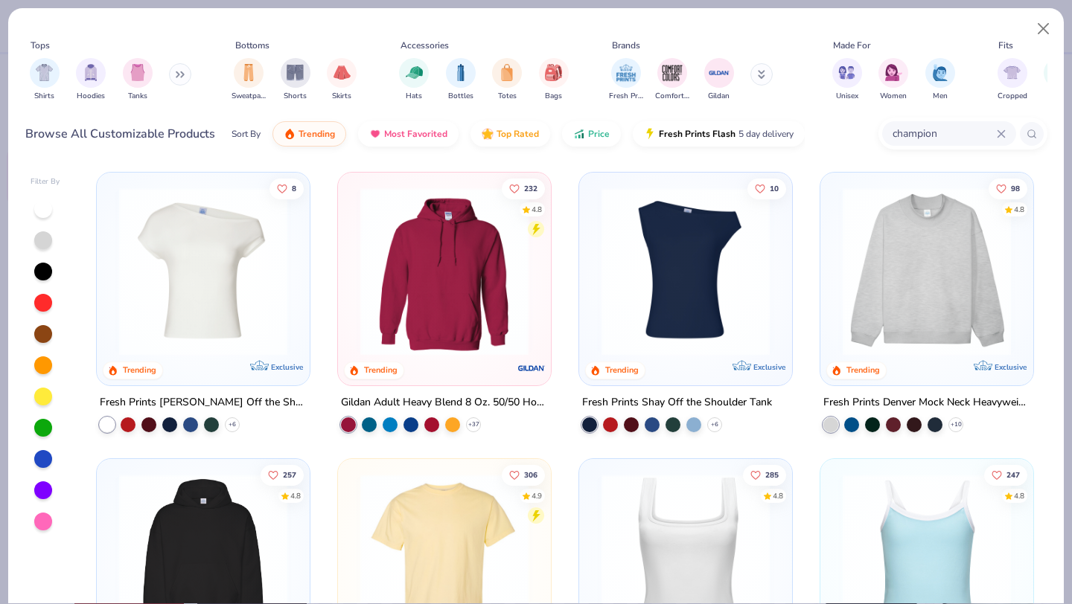
click at [175, 78] on button at bounding box center [180, 74] width 22 height 22
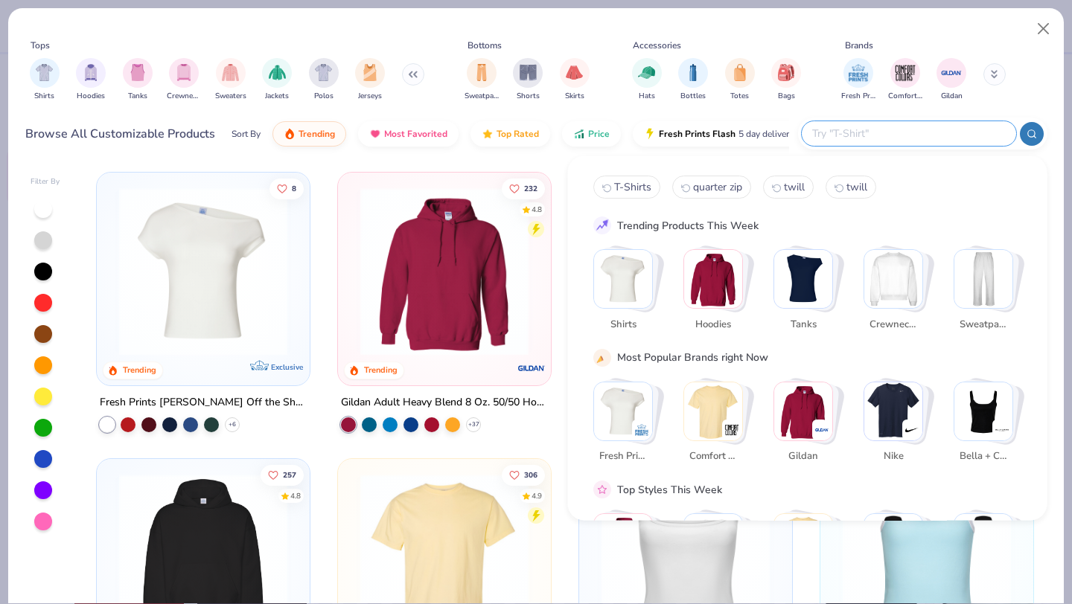
click at [955, 132] on input "text" at bounding box center [907, 133] width 195 height 17
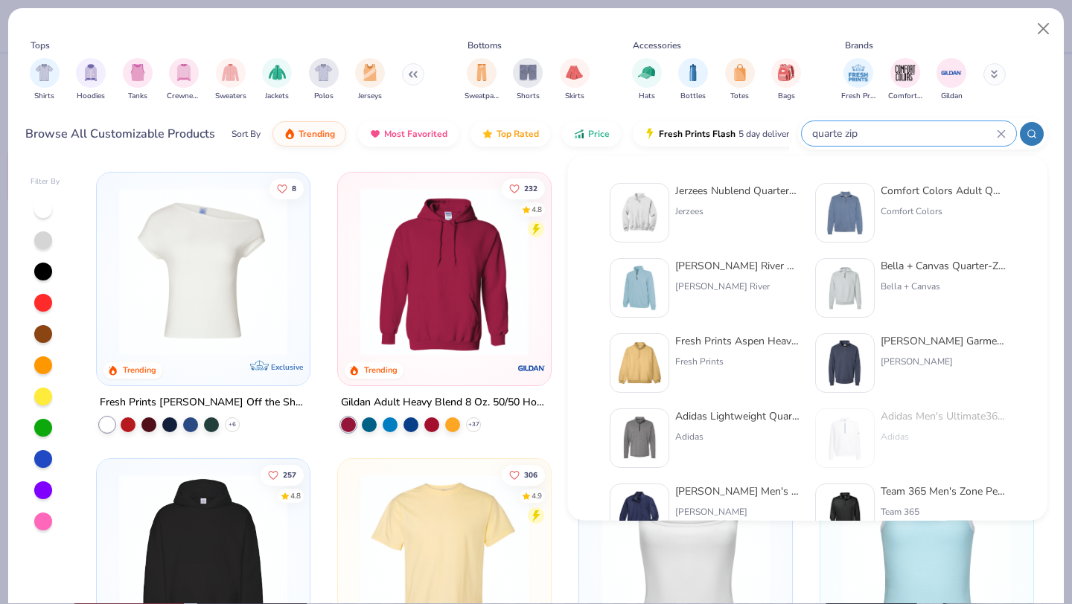
click at [1033, 134] on icon at bounding box center [1031, 134] width 10 height 10
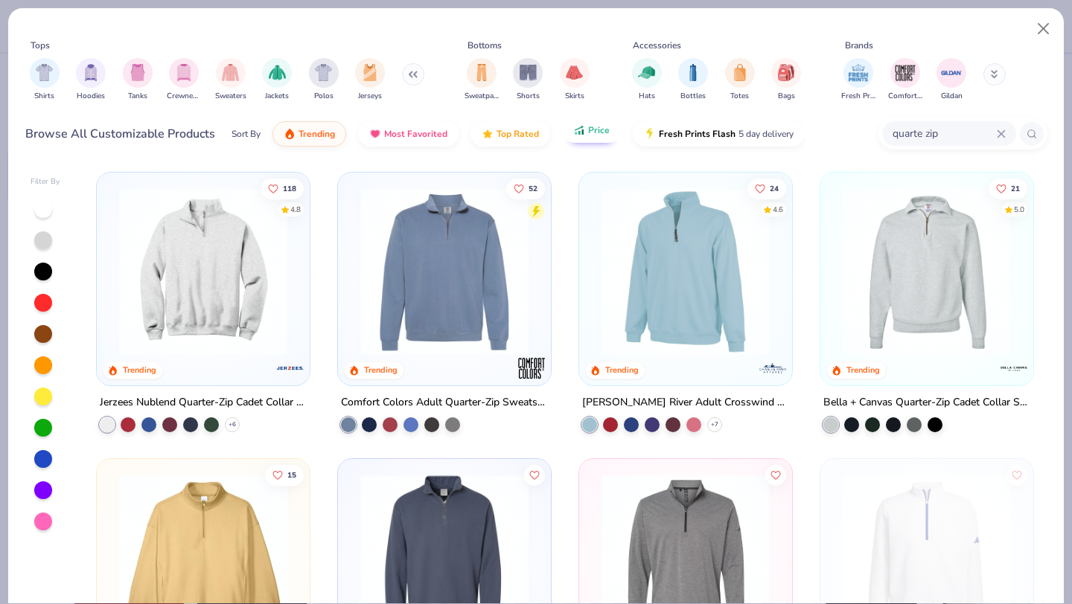
type input "quarte zip"
click at [601, 135] on button "Price" at bounding box center [591, 130] width 59 height 25
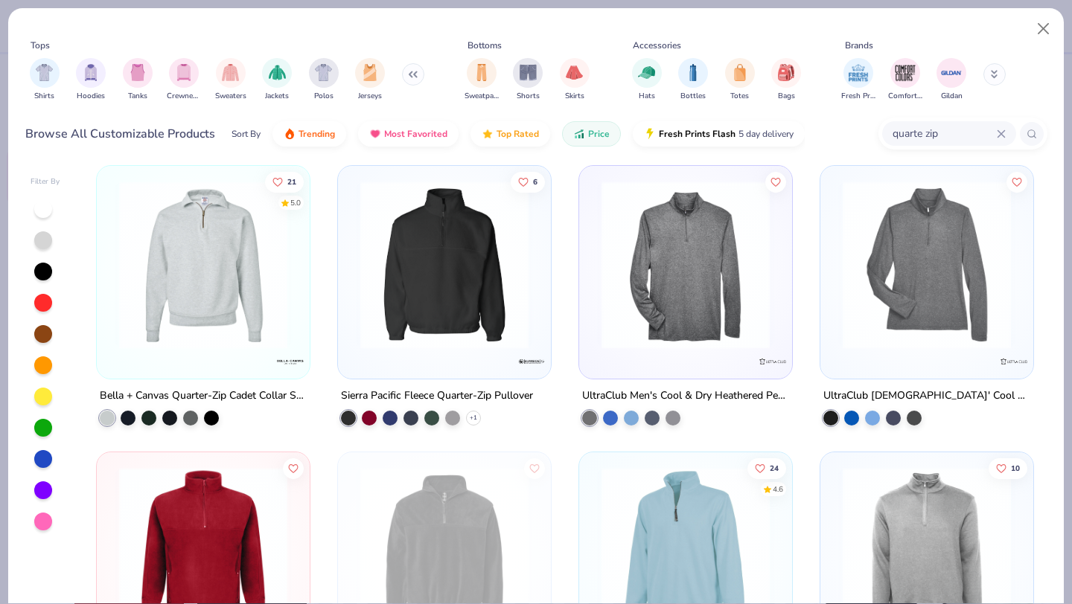
scroll to position [337, 0]
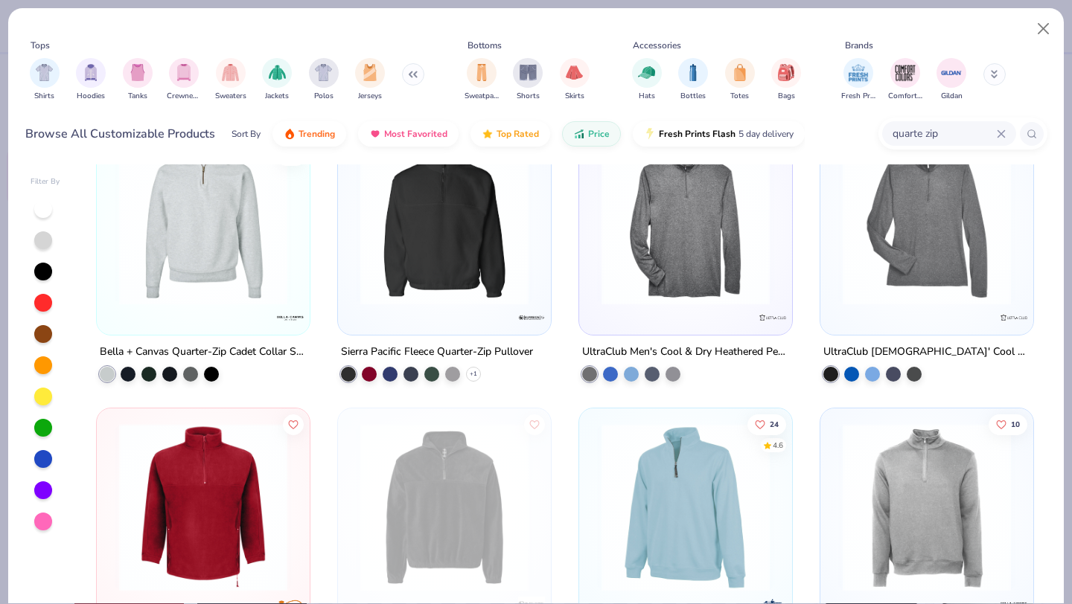
click at [436, 230] on img at bounding box center [444, 221] width 183 height 168
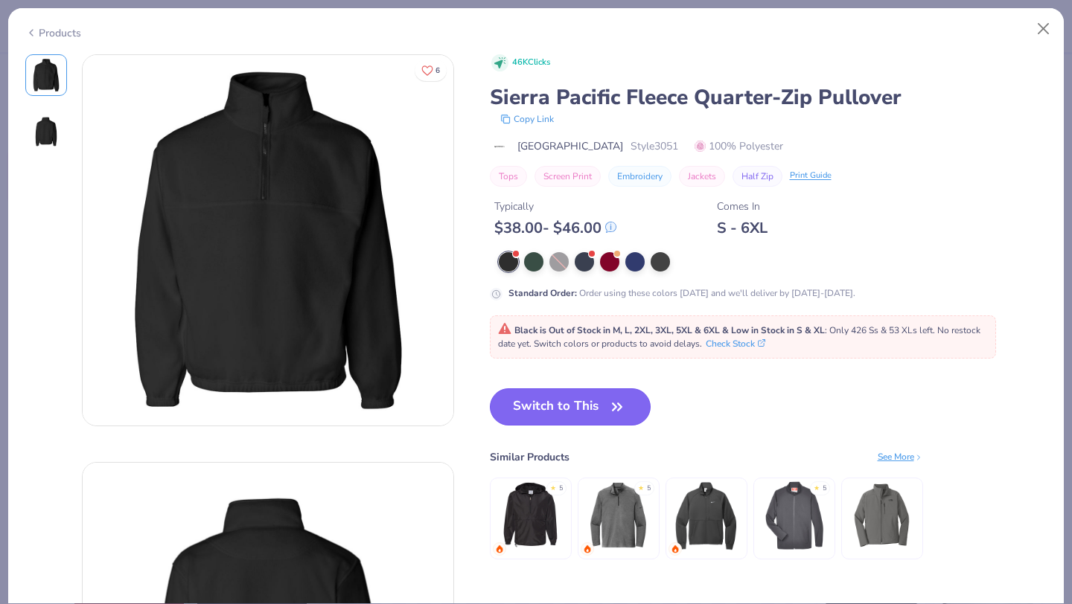
click at [538, 412] on button "Switch to This" at bounding box center [570, 406] width 161 height 37
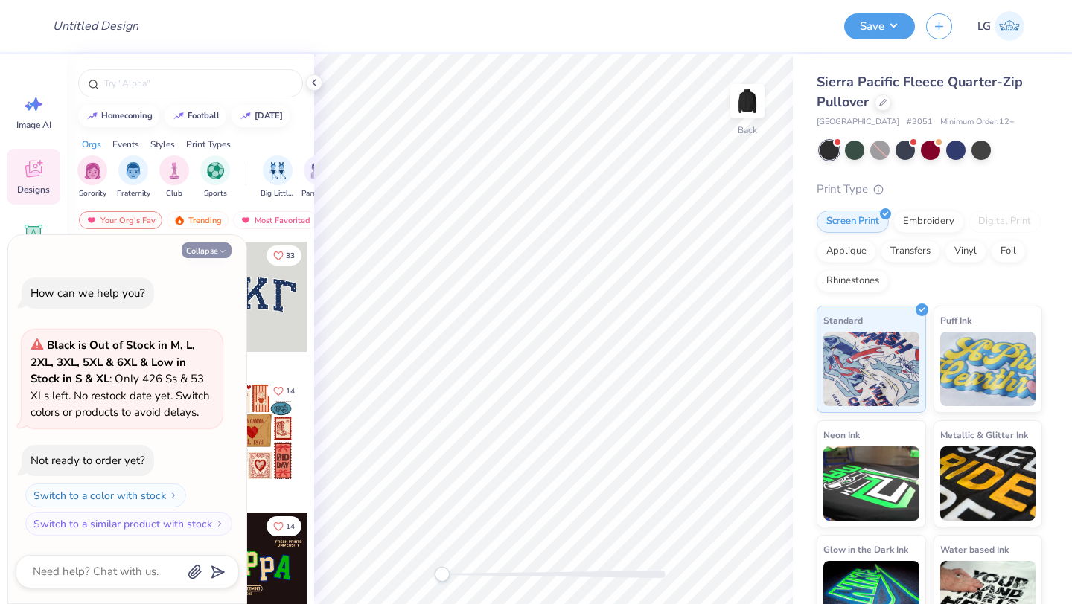
click at [207, 246] on button "Collapse" at bounding box center [207, 251] width 50 height 16
type textarea "x"
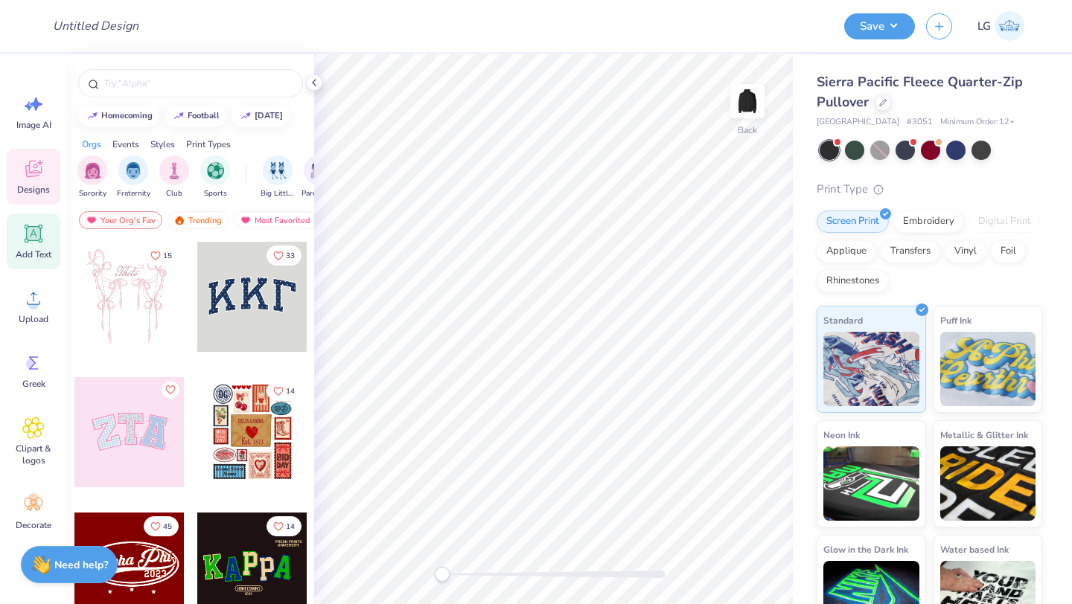
click at [17, 236] on div "Add Text" at bounding box center [34, 242] width 54 height 56
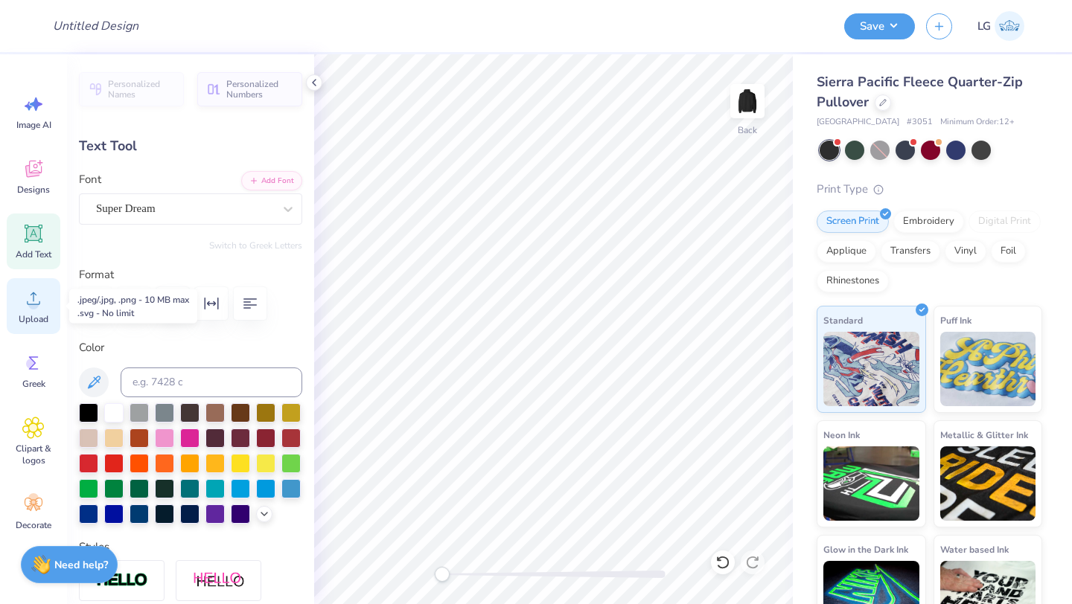
click at [22, 309] on icon at bounding box center [33, 298] width 22 height 22
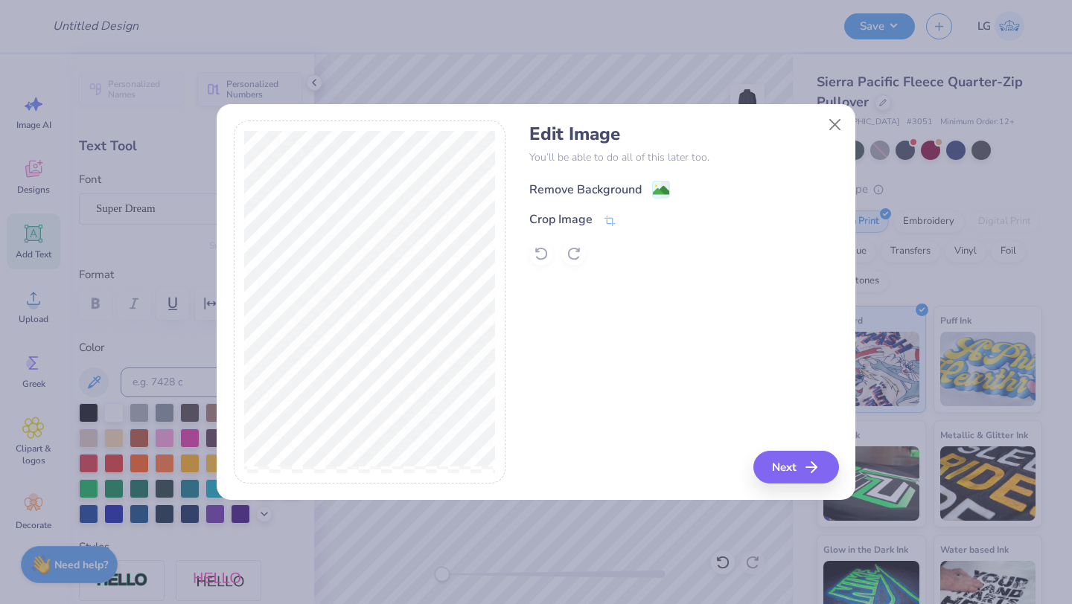
click at [570, 190] on div "Remove Background" at bounding box center [585, 190] width 112 height 18
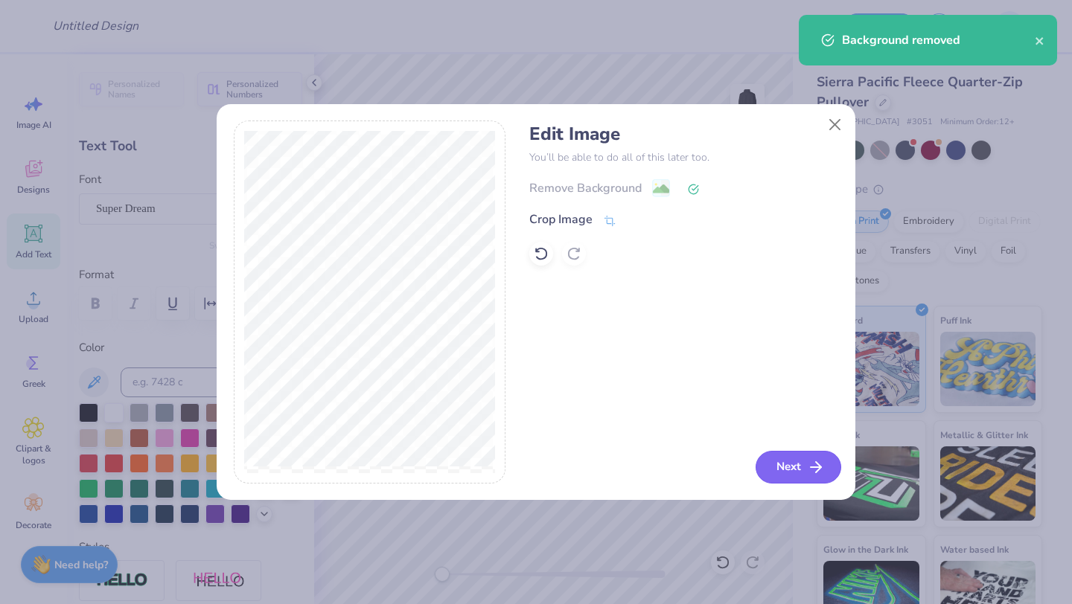
click at [786, 470] on button "Next" at bounding box center [798, 467] width 86 height 33
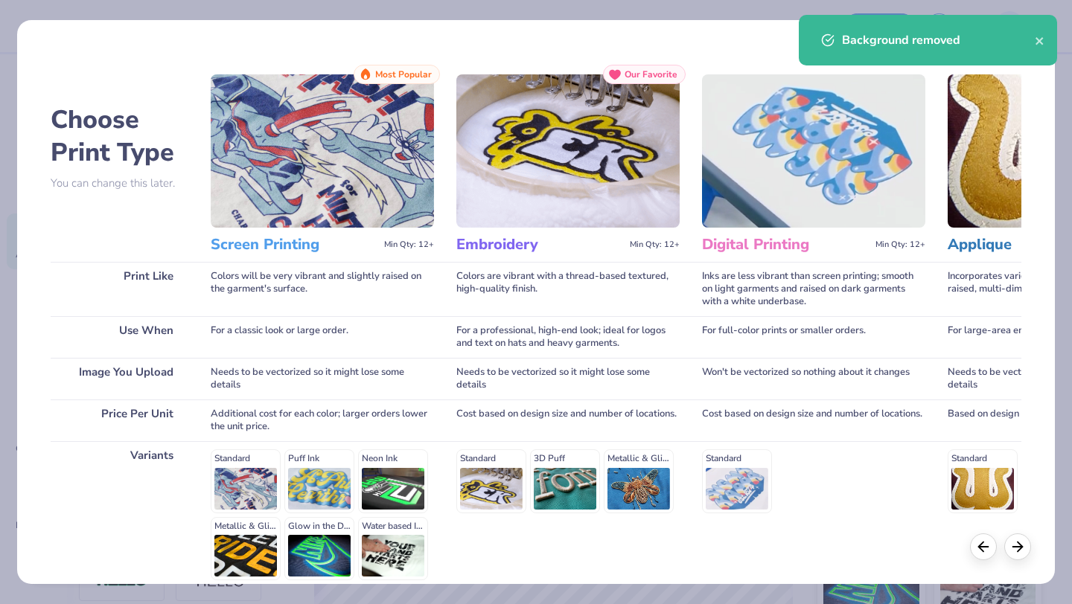
scroll to position [138, 0]
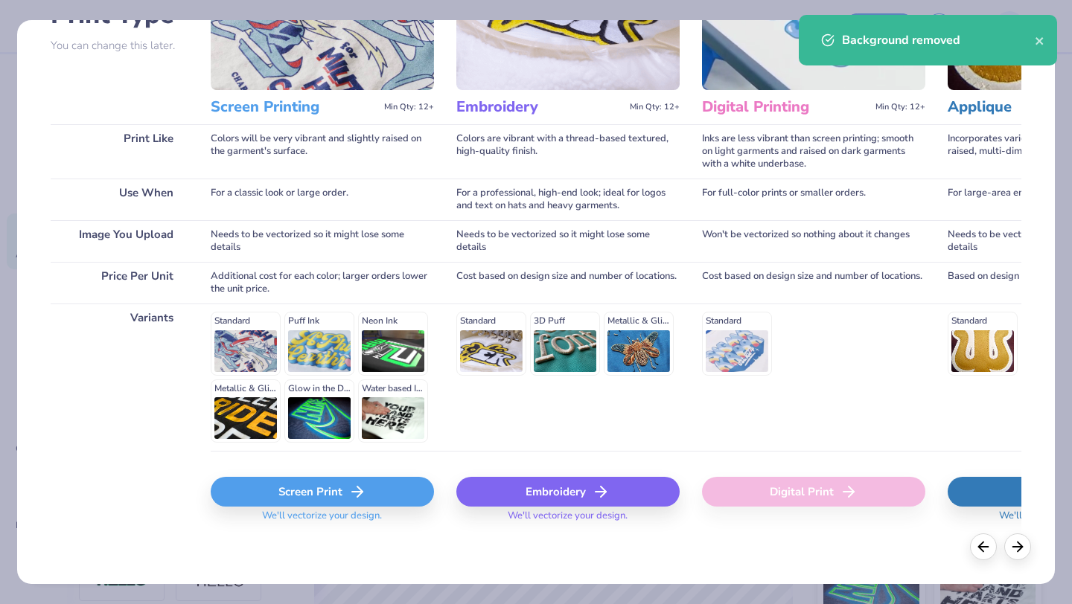
click at [540, 487] on div "Embroidery" at bounding box center [567, 492] width 223 height 30
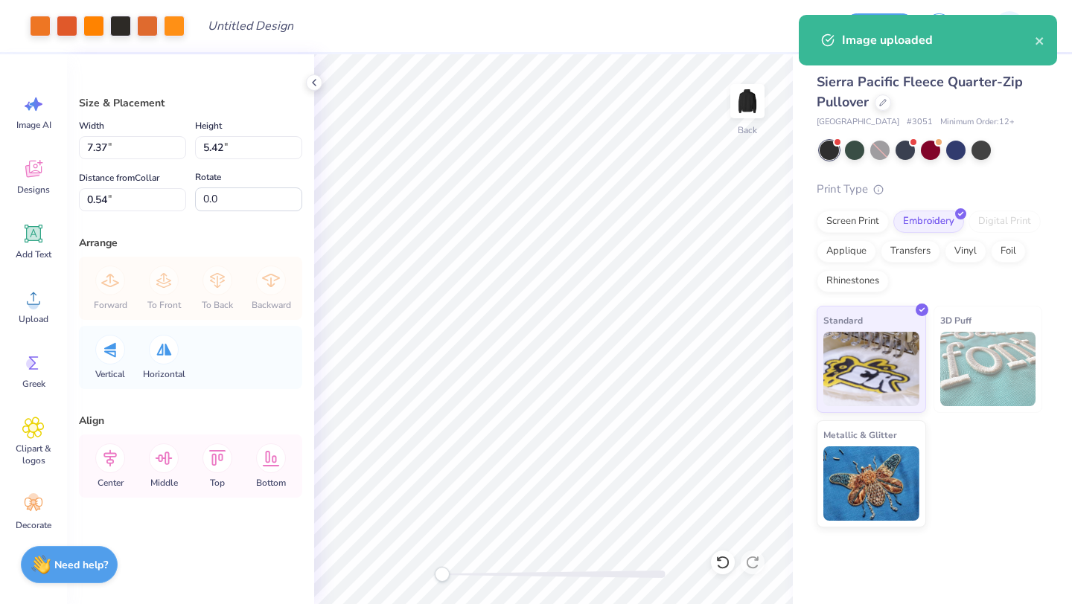
type input "4.03"
type input "2.96"
type input "3.00"
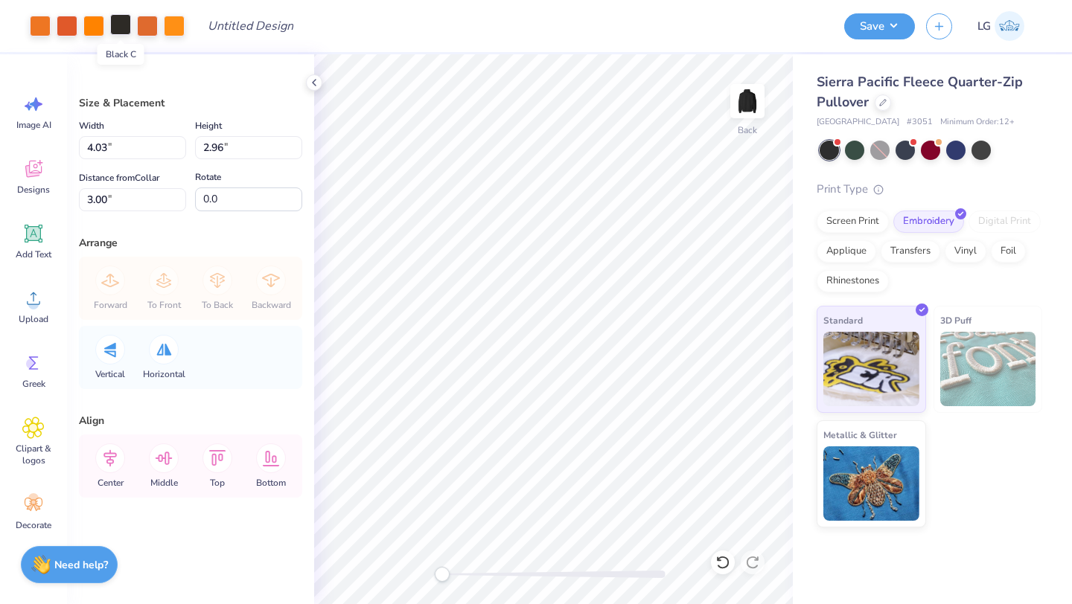
click at [117, 27] on div at bounding box center [120, 24] width 21 height 21
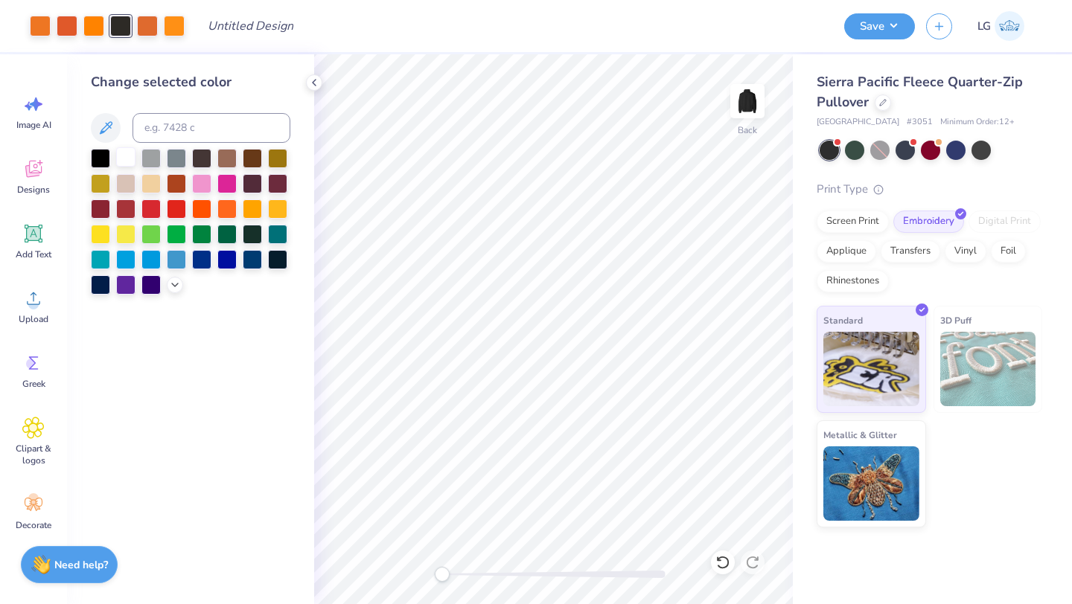
click at [126, 157] on div at bounding box center [125, 156] width 19 height 19
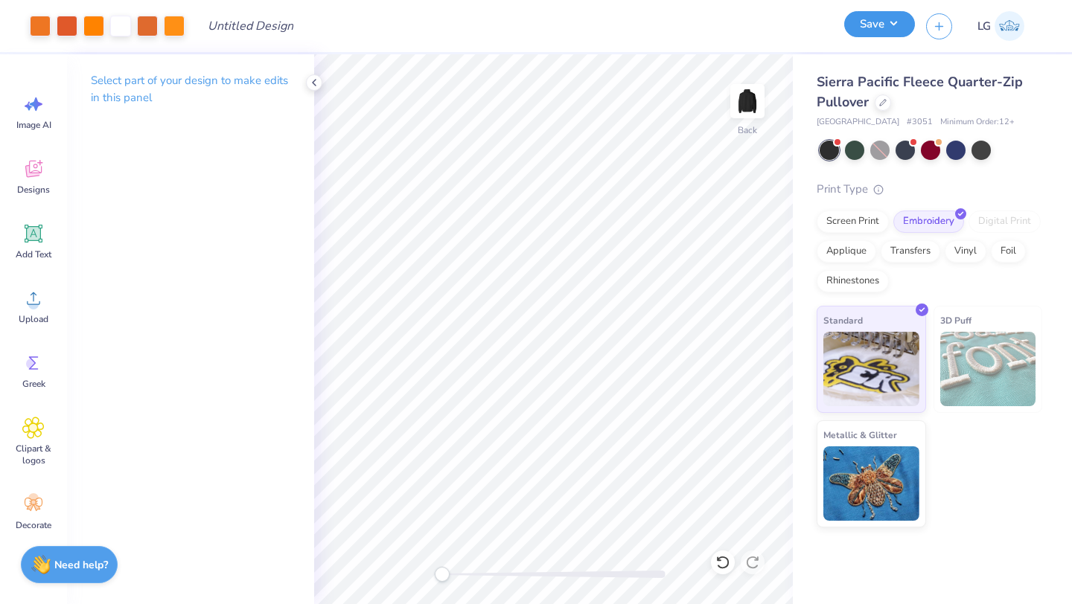
click at [865, 36] on button "Save" at bounding box center [879, 24] width 71 height 26
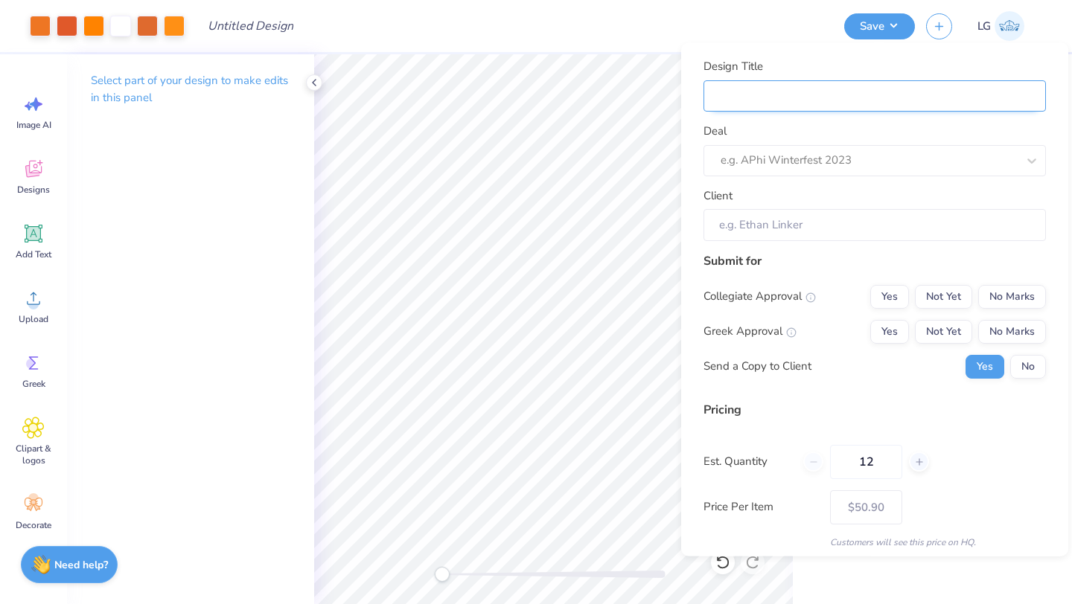
click at [978, 100] on input "Design Title" at bounding box center [874, 96] width 342 height 32
type input "Q"
type input "F"
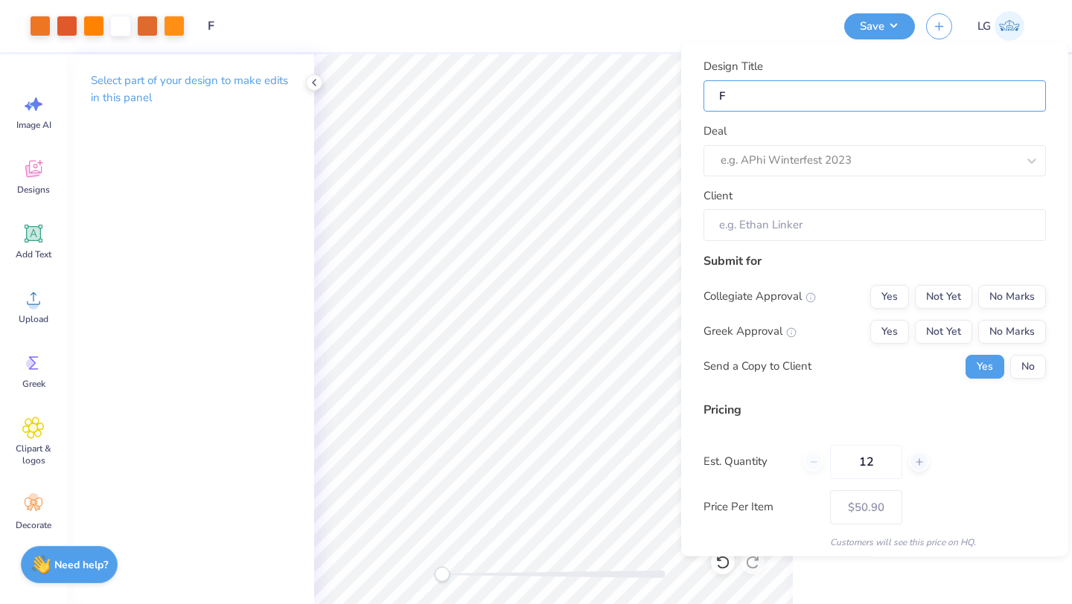
type input "Fl"
type input "Fle"
type input "Flee"
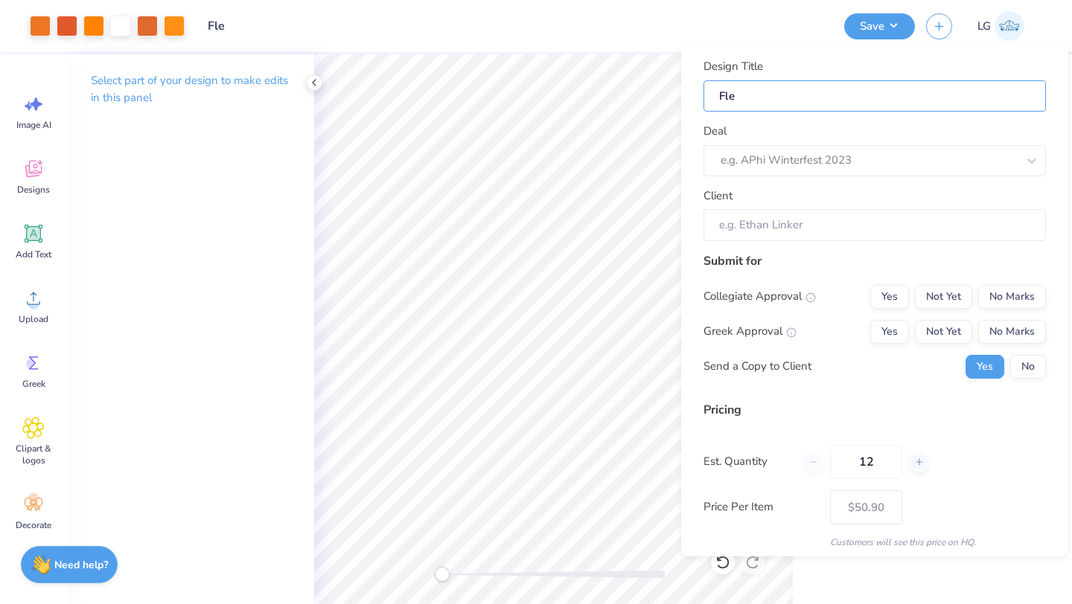
type input "Flee"
type input "Fleec"
type input "Fleece"
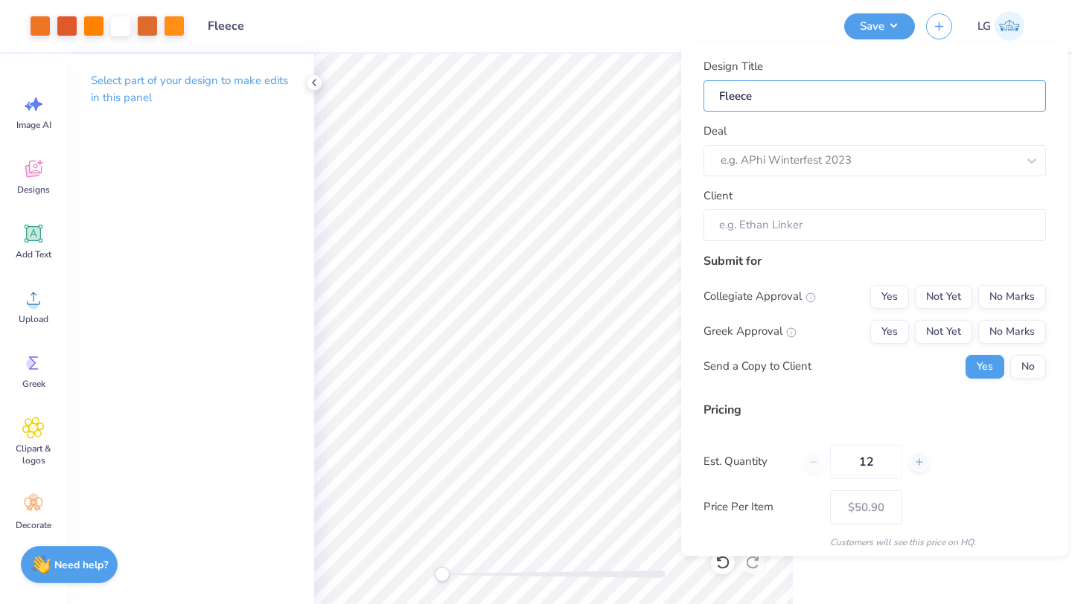
type input "Fleece"
type input "Fleece Q"
type input "Fleece Qu"
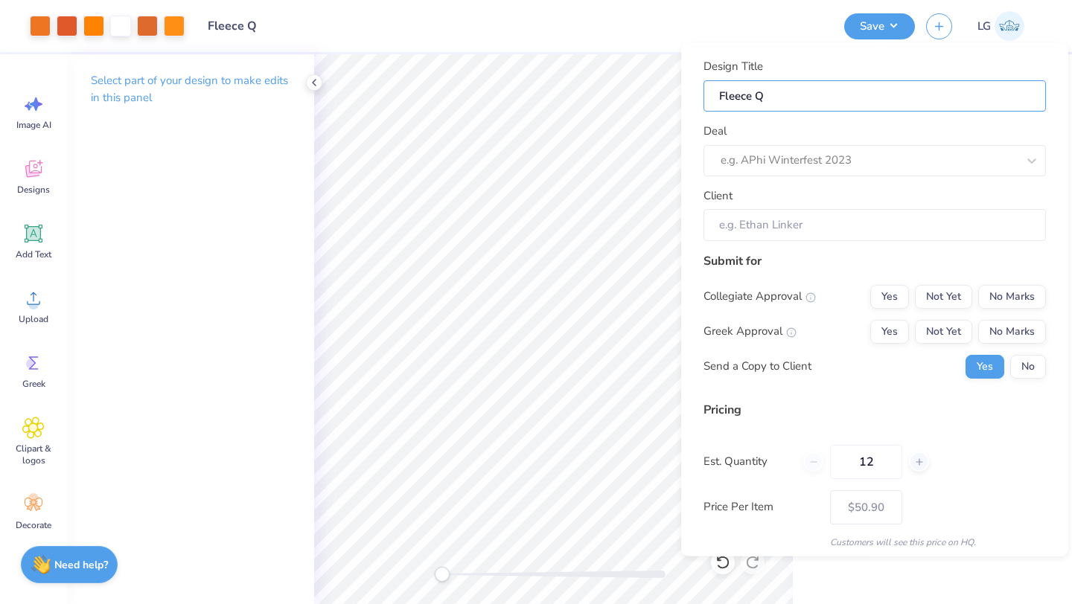
type input "Fleece Qu"
type input "Fleece Qua"
type input "Fleece Quar"
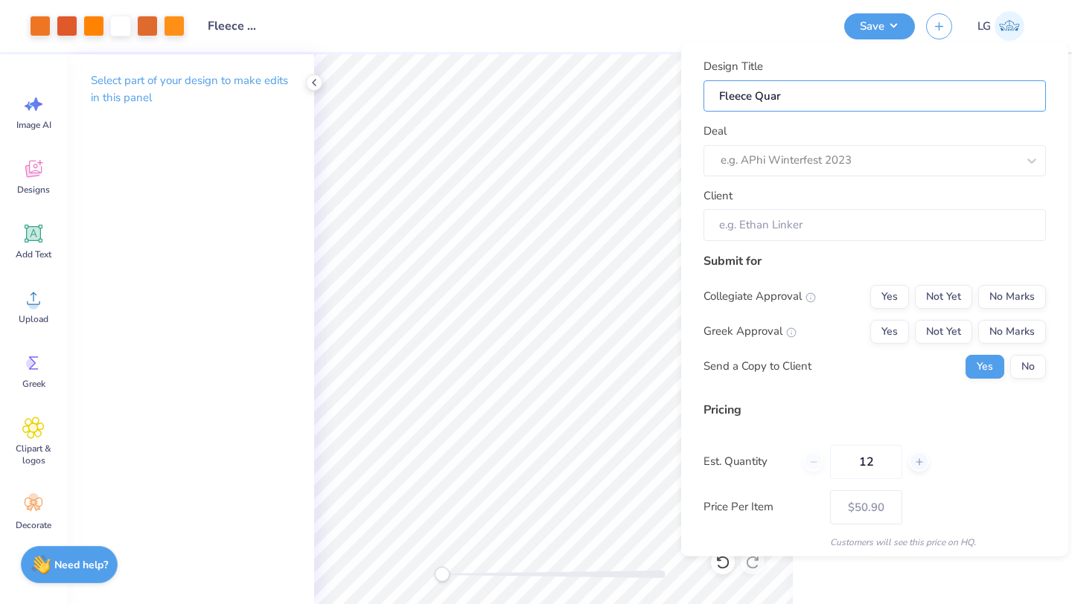
type input "Fleece Quart"
type input "Fleece Quarte"
type input "Fleece Quarter"
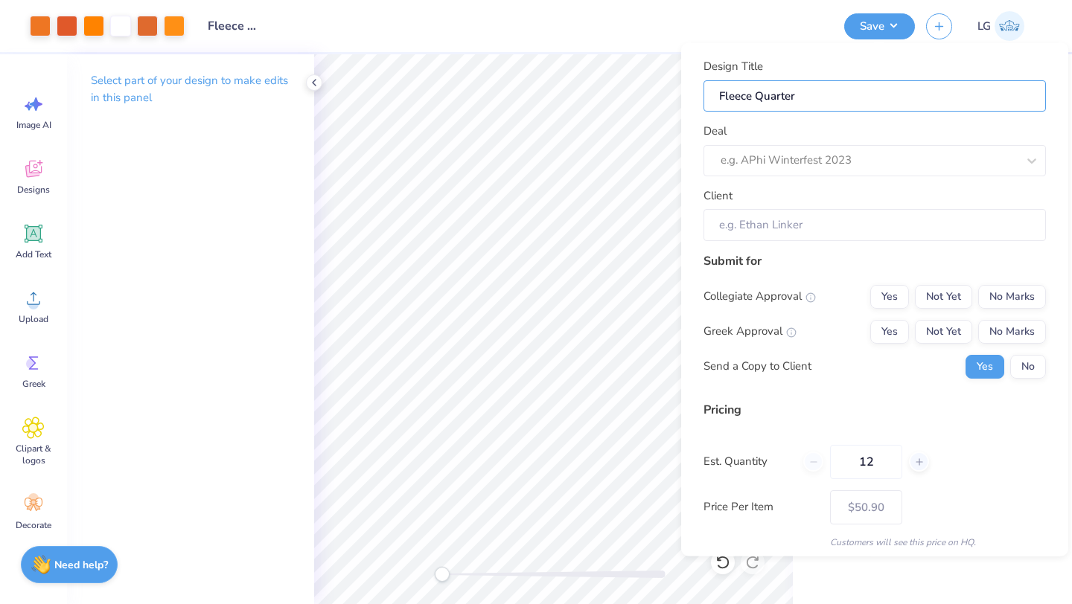
type input "Fleece Quarter"
type input "Fleece Quarter Z"
type input "Fleece Quarter Zi"
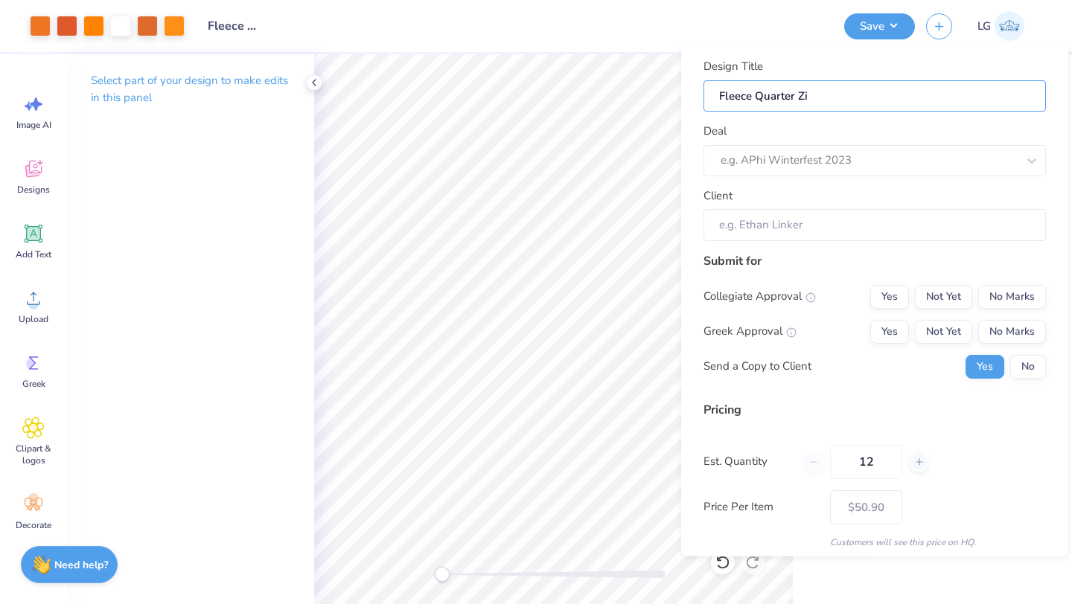
type input "Fleece Quarter Zip"
type input "Fleece Quarter Zip["
type input "Fleece Quarter Zip"
click at [795, 159] on div at bounding box center [853, 160] width 266 height 20
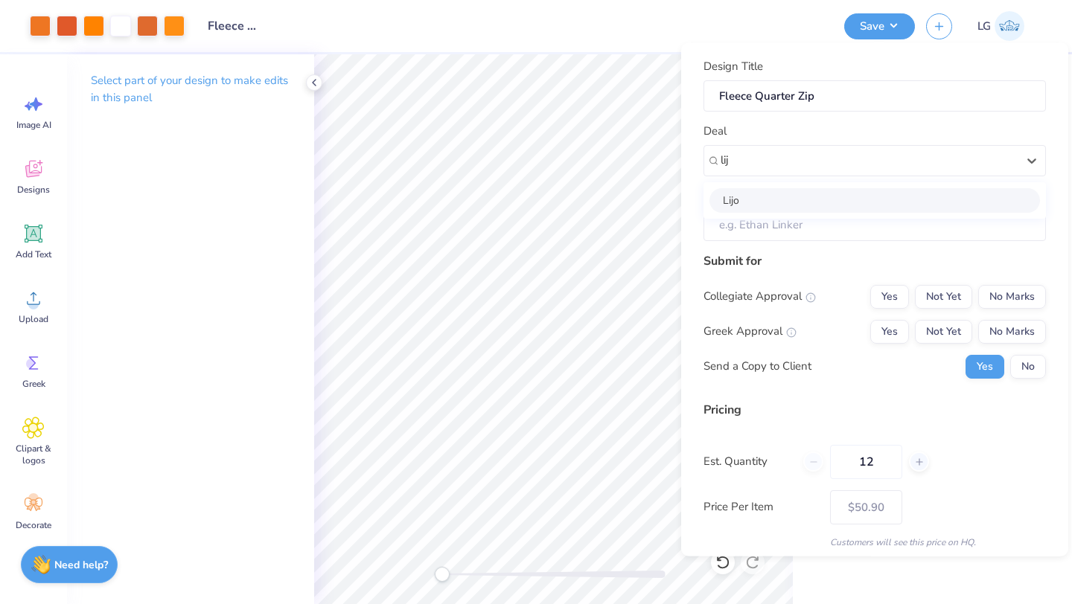
click at [810, 210] on div "Lijo" at bounding box center [874, 200] width 330 height 25
type input "lij"
type input "[PERSON_NAME]"
click at [1045, 308] on div "Design Title Fleece Quarter Zip Deal Lijo Client [PERSON_NAME] Submit for Colle…" at bounding box center [874, 299] width 387 height 513
click at [1029, 295] on button "No Marks" at bounding box center [1012, 296] width 68 height 24
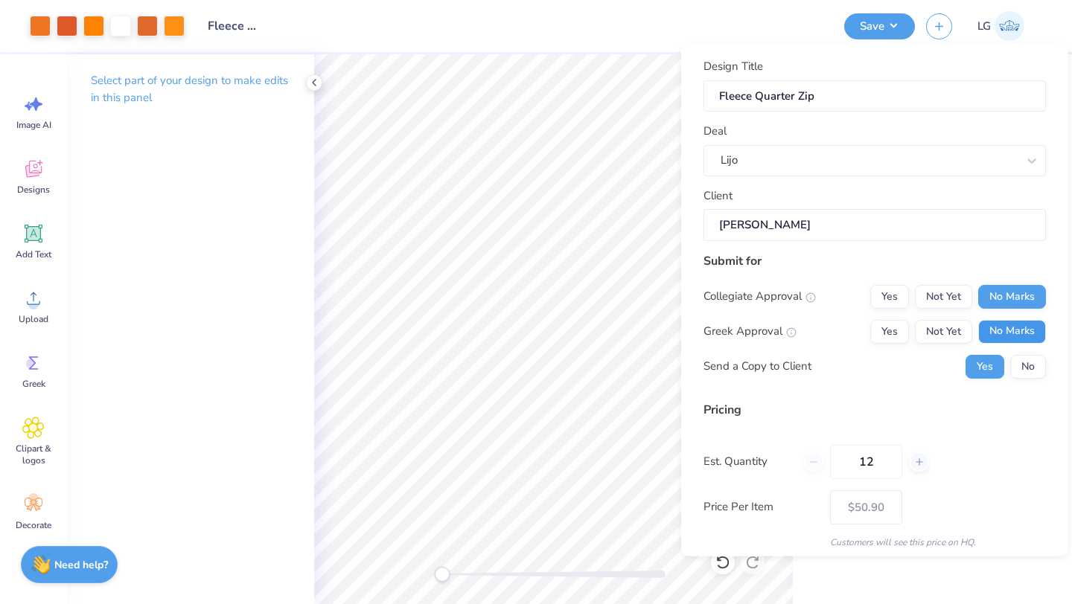
click at [1027, 327] on button "No Marks" at bounding box center [1012, 331] width 68 height 24
click at [1027, 363] on button "No" at bounding box center [1028, 366] width 36 height 24
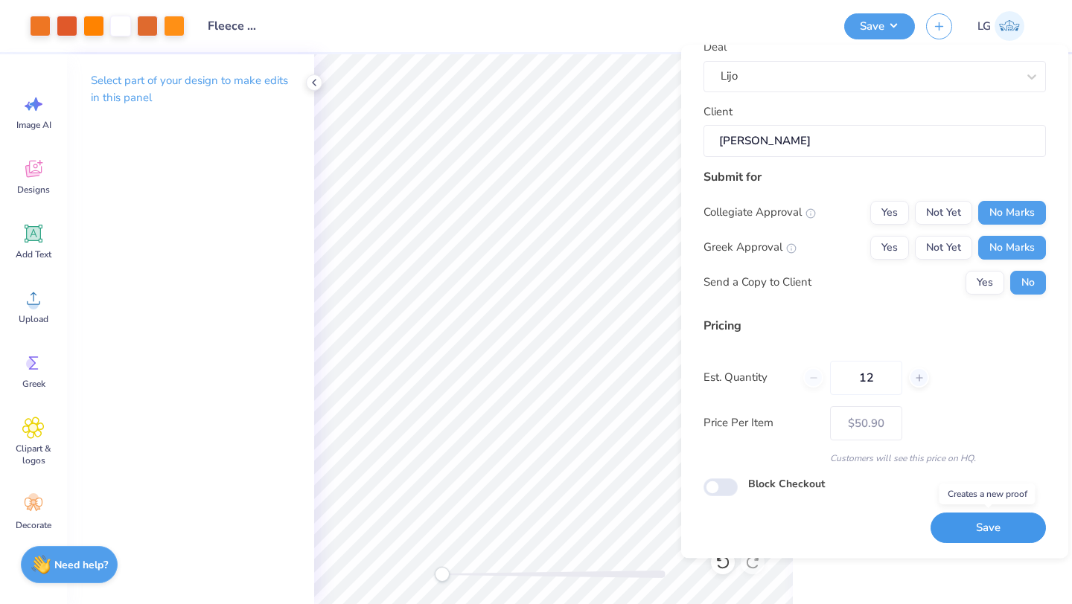
click at [964, 543] on button "Save" at bounding box center [987, 528] width 115 height 31
click at [973, 531] on div "Saving..." at bounding box center [987, 528] width 115 height 31
type input "$50.90"
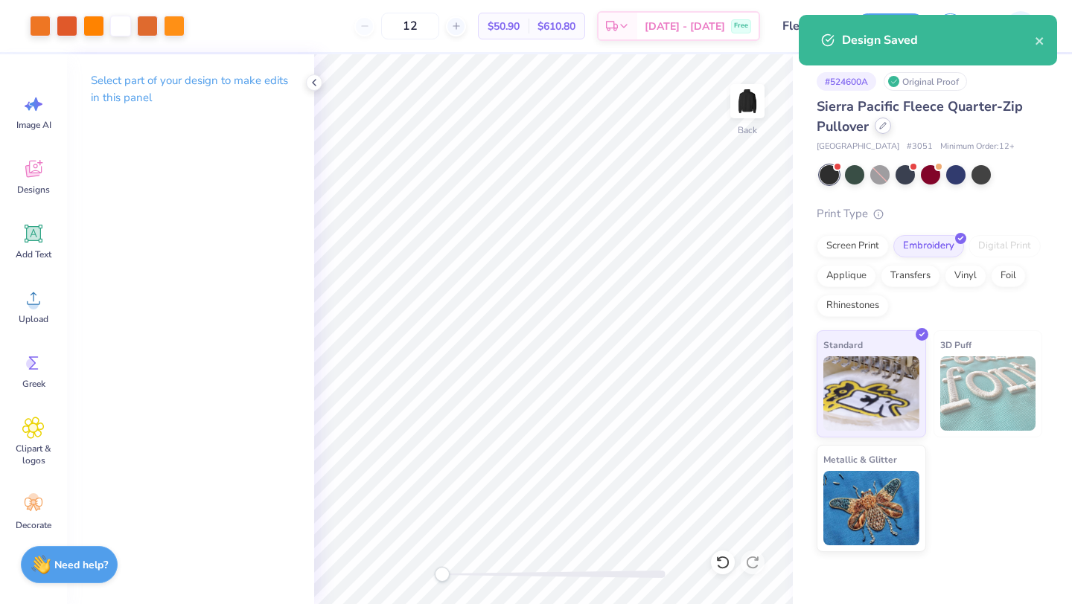
click at [888, 124] on div at bounding box center [882, 126] width 16 height 16
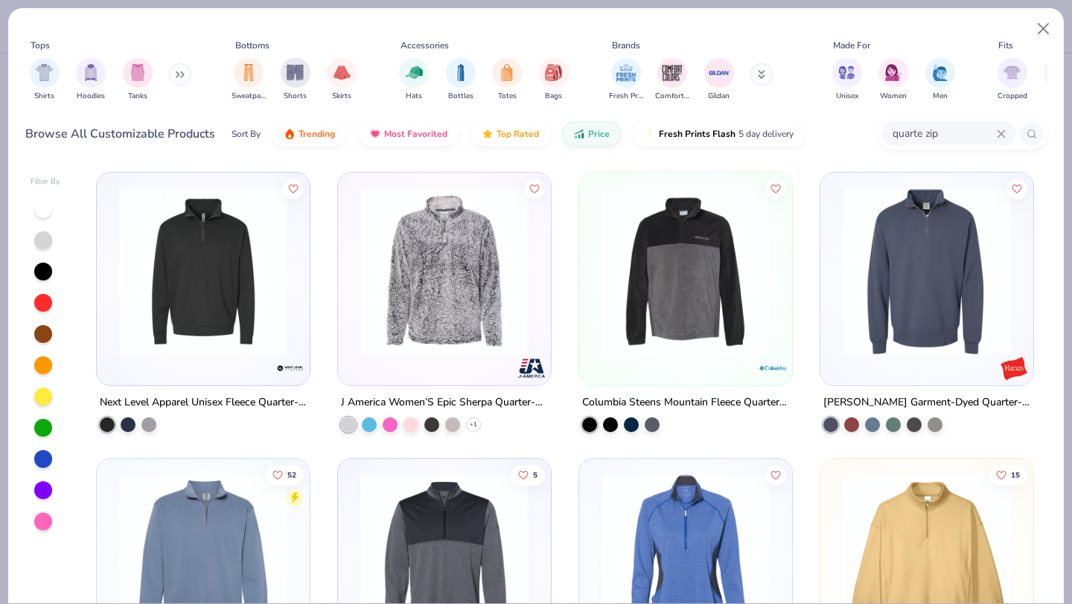
scroll to position [856, 0]
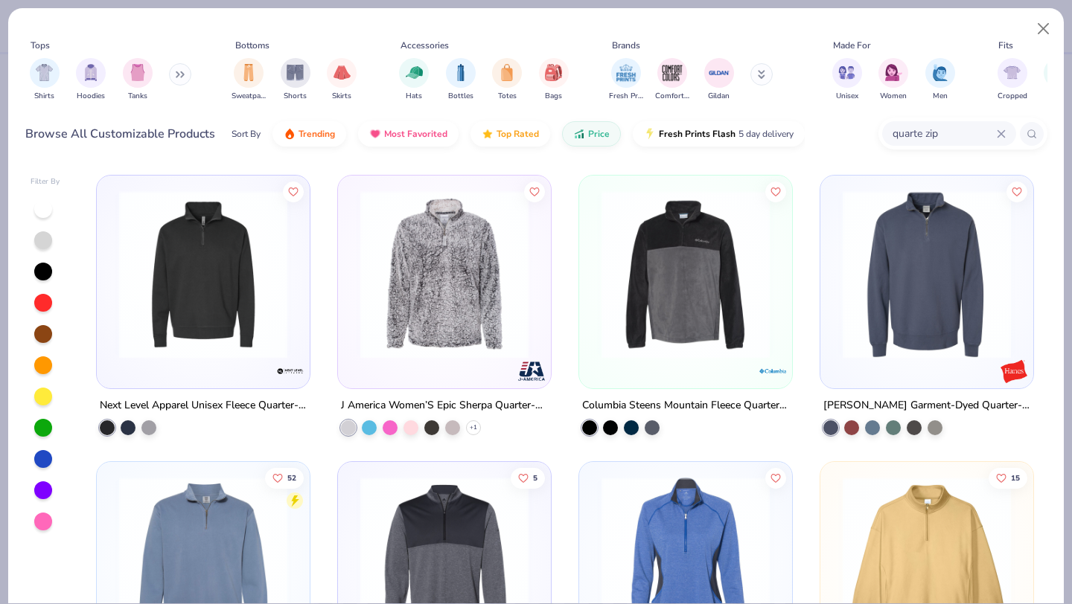
click at [699, 264] on img at bounding box center [685, 274] width 183 height 168
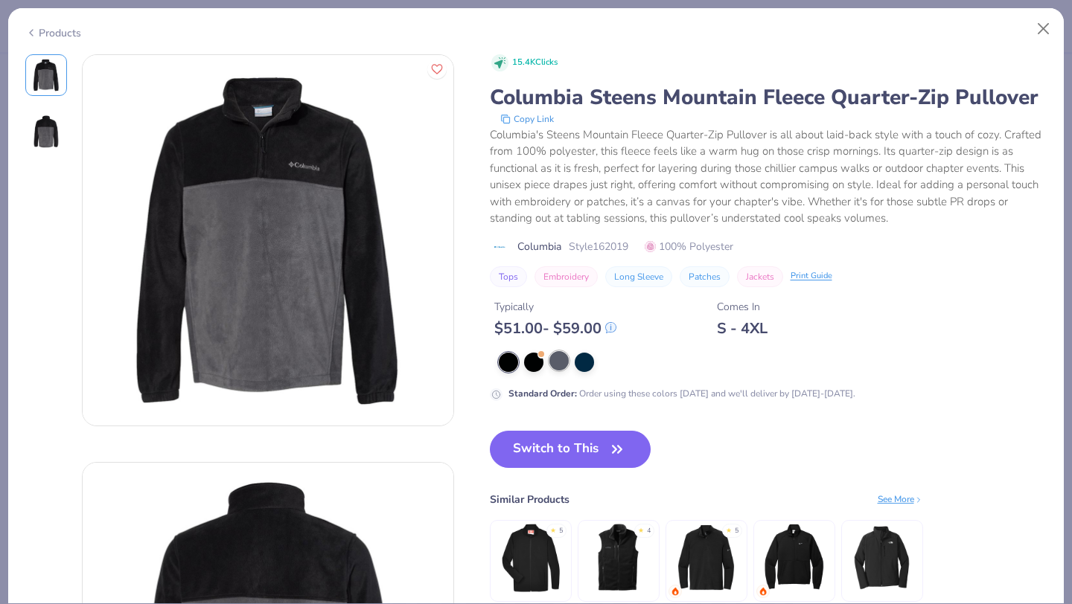
click at [557, 361] on div at bounding box center [558, 360] width 19 height 19
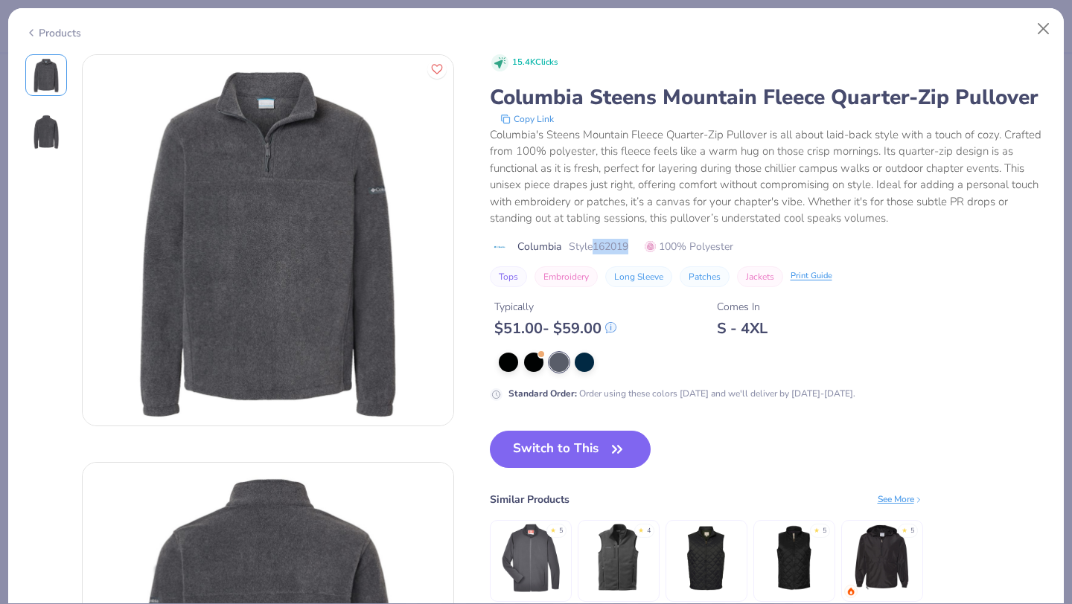
drag, startPoint x: 596, startPoint y: 245, endPoint x: 641, endPoint y: 245, distance: 45.4
click at [642, 246] on div "Columbia Style 162019 100% Polyester" at bounding box center [768, 247] width 557 height 16
copy span "162019"
click at [537, 448] on button "Switch to This" at bounding box center [570, 449] width 161 height 37
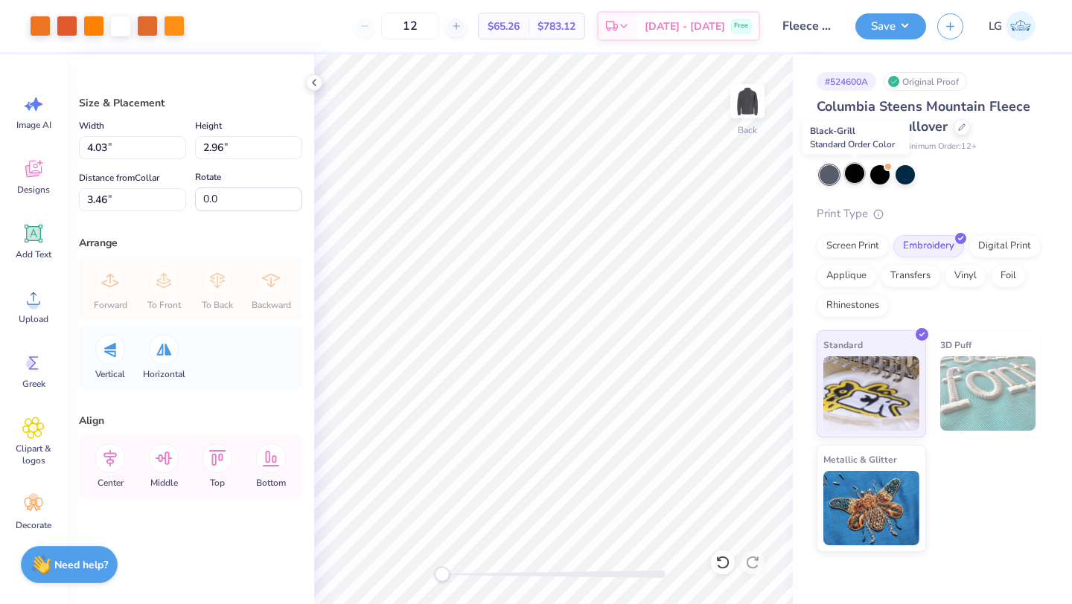
click at [854, 176] on div at bounding box center [854, 173] width 19 height 19
type input "1.52"
click at [859, 172] on div at bounding box center [854, 173] width 19 height 19
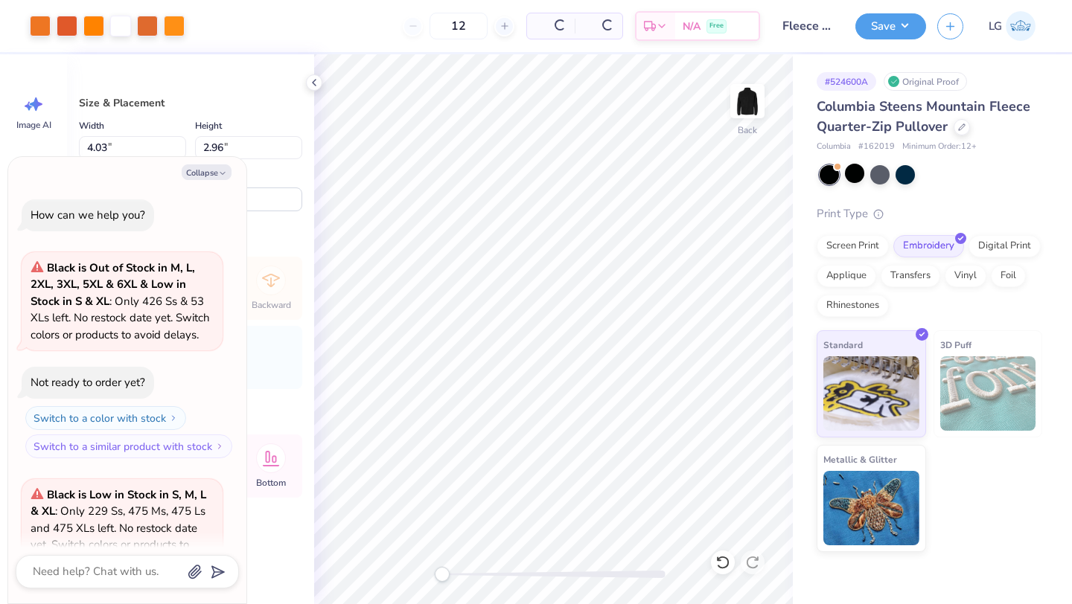
scroll to position [149, 0]
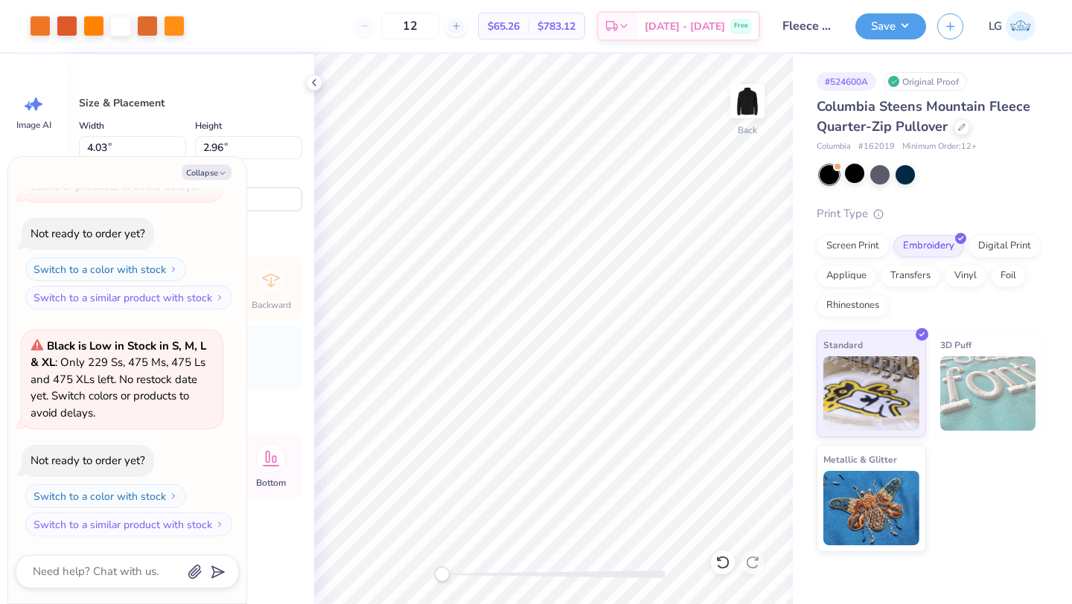
type textarea "x"
type input "2.91"
type input "2.14"
type input "2.34"
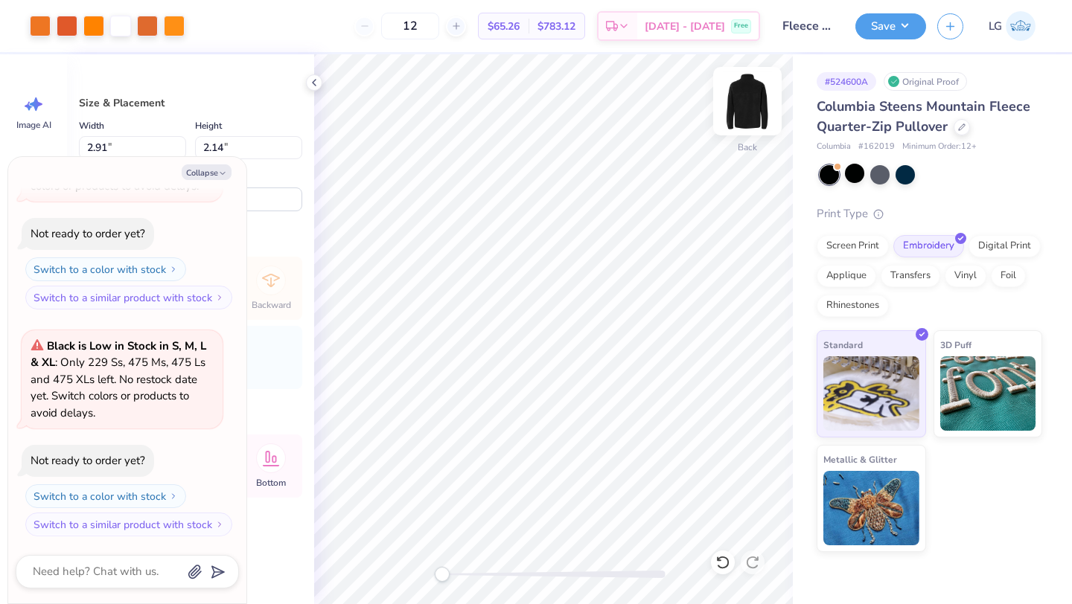
type textarea "x"
type input "3.04"
type input "2.24"
type textarea "x"
type input "3.36"
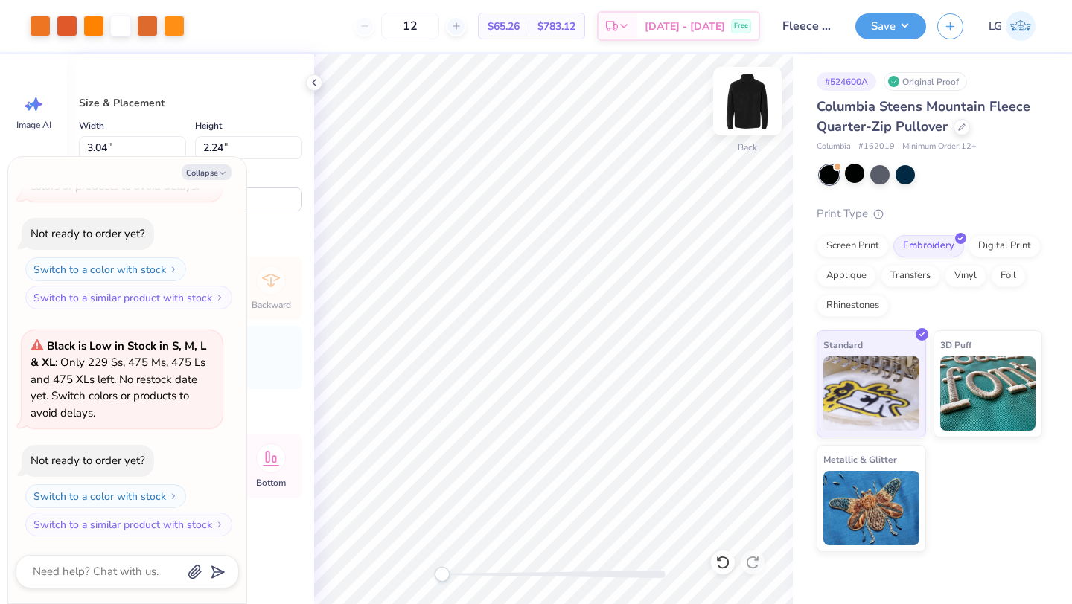
type input "2.47"
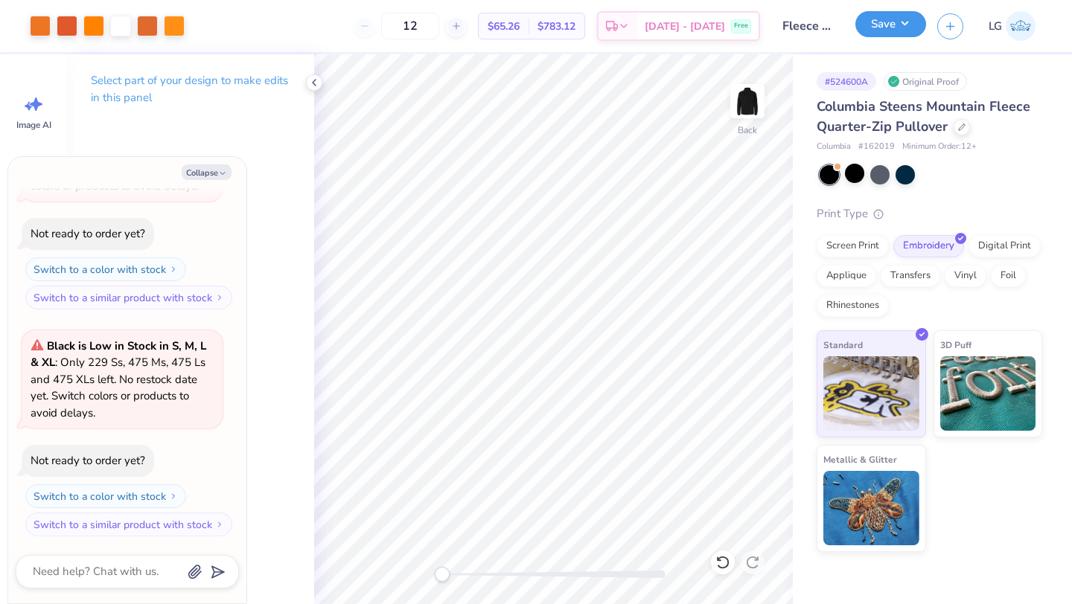
click at [887, 31] on button "Save" at bounding box center [890, 24] width 71 height 26
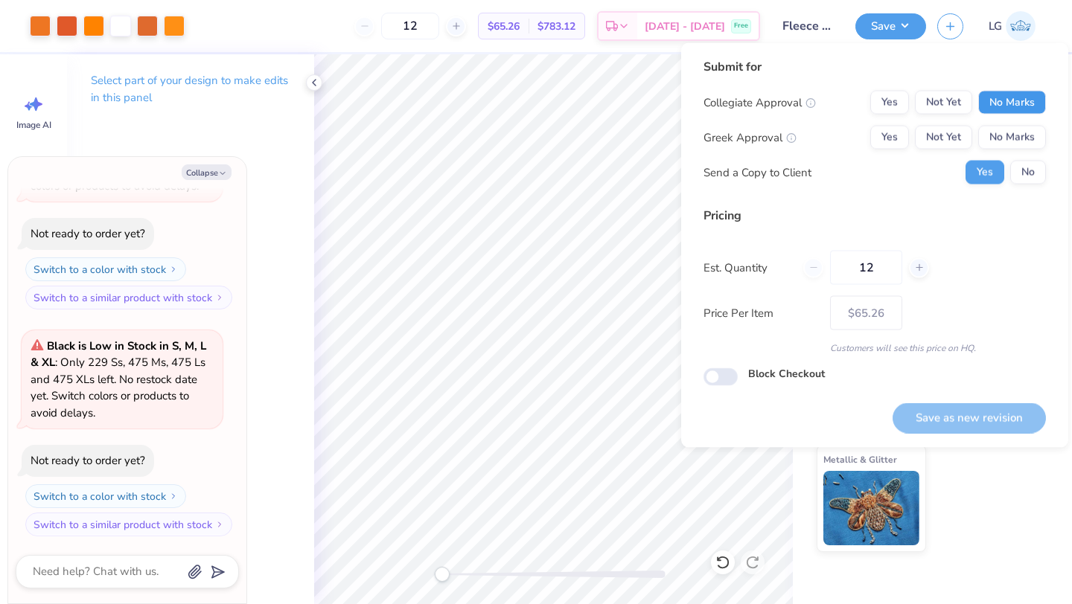
click at [1004, 103] on button "No Marks" at bounding box center [1012, 103] width 68 height 24
click at [1006, 124] on div "Collegiate Approval Yes Not Yet No Marks Greek Approval Yes Not Yet No Marks Se…" at bounding box center [874, 138] width 342 height 94
click at [1007, 129] on button "No Marks" at bounding box center [1012, 138] width 68 height 24
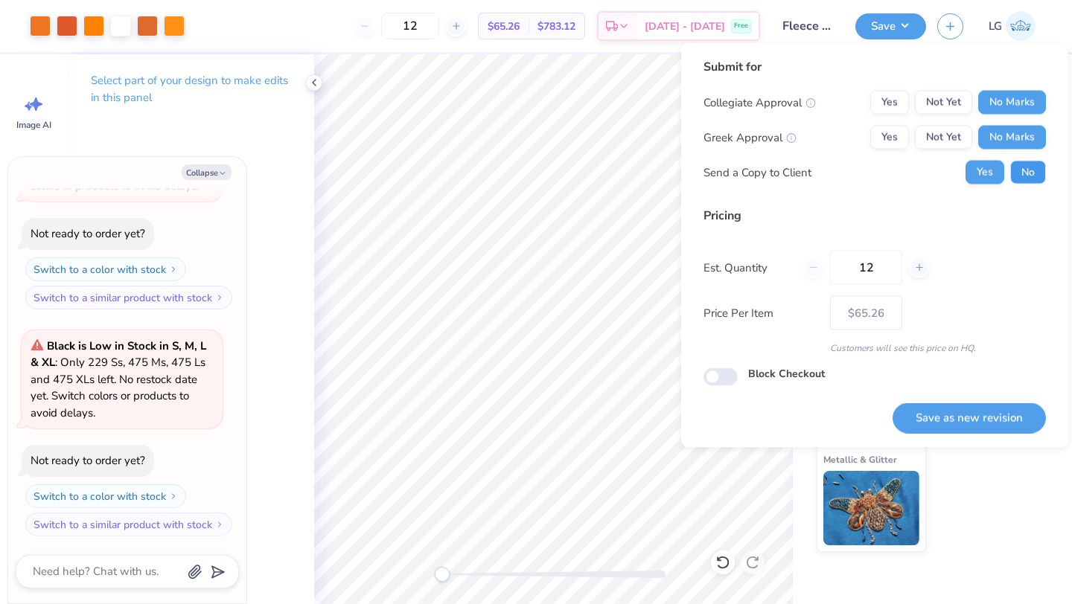
click at [1012, 161] on button "No" at bounding box center [1028, 173] width 36 height 24
click at [972, 400] on div "Save as new revision" at bounding box center [968, 409] width 153 height 47
click at [969, 416] on button "Save as new revision" at bounding box center [968, 418] width 153 height 31
type textarea "x"
type input "– –"
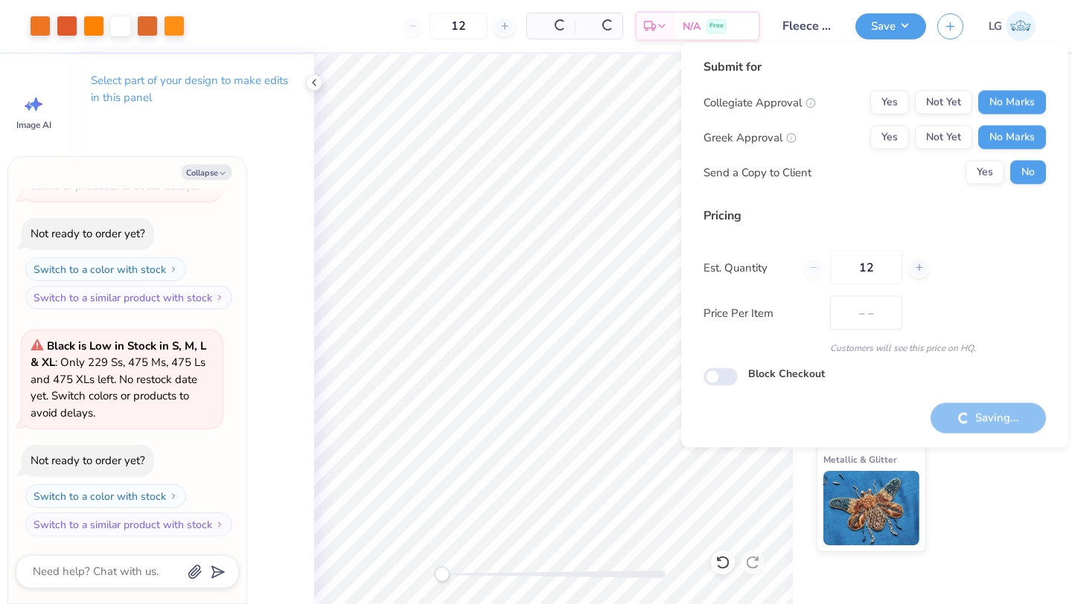
type textarea "x"
type input "$65.26"
type textarea "x"
